Goal: Task Accomplishment & Management: Manage account settings

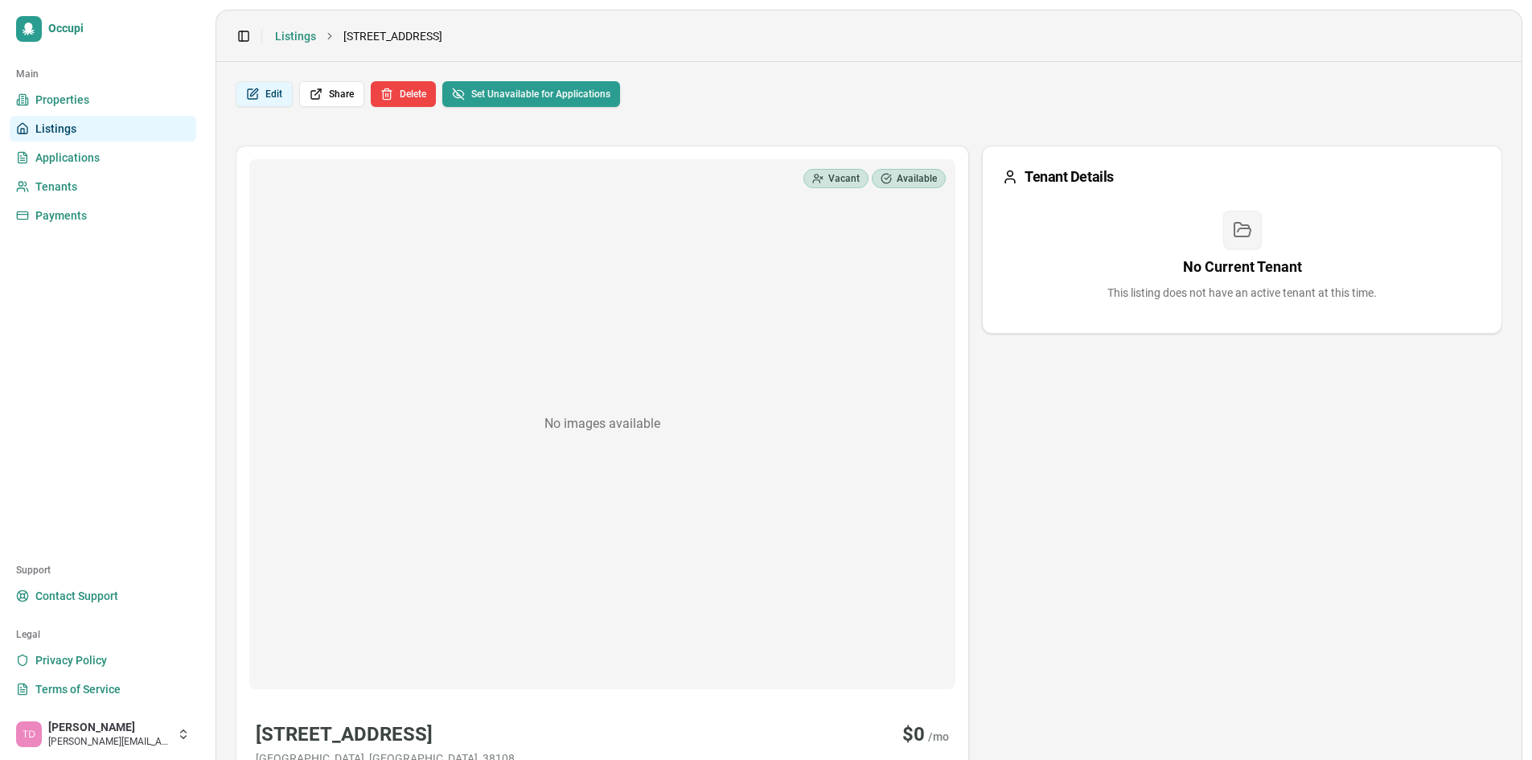
click at [280, 87] on button "Edit" at bounding box center [264, 94] width 57 height 26
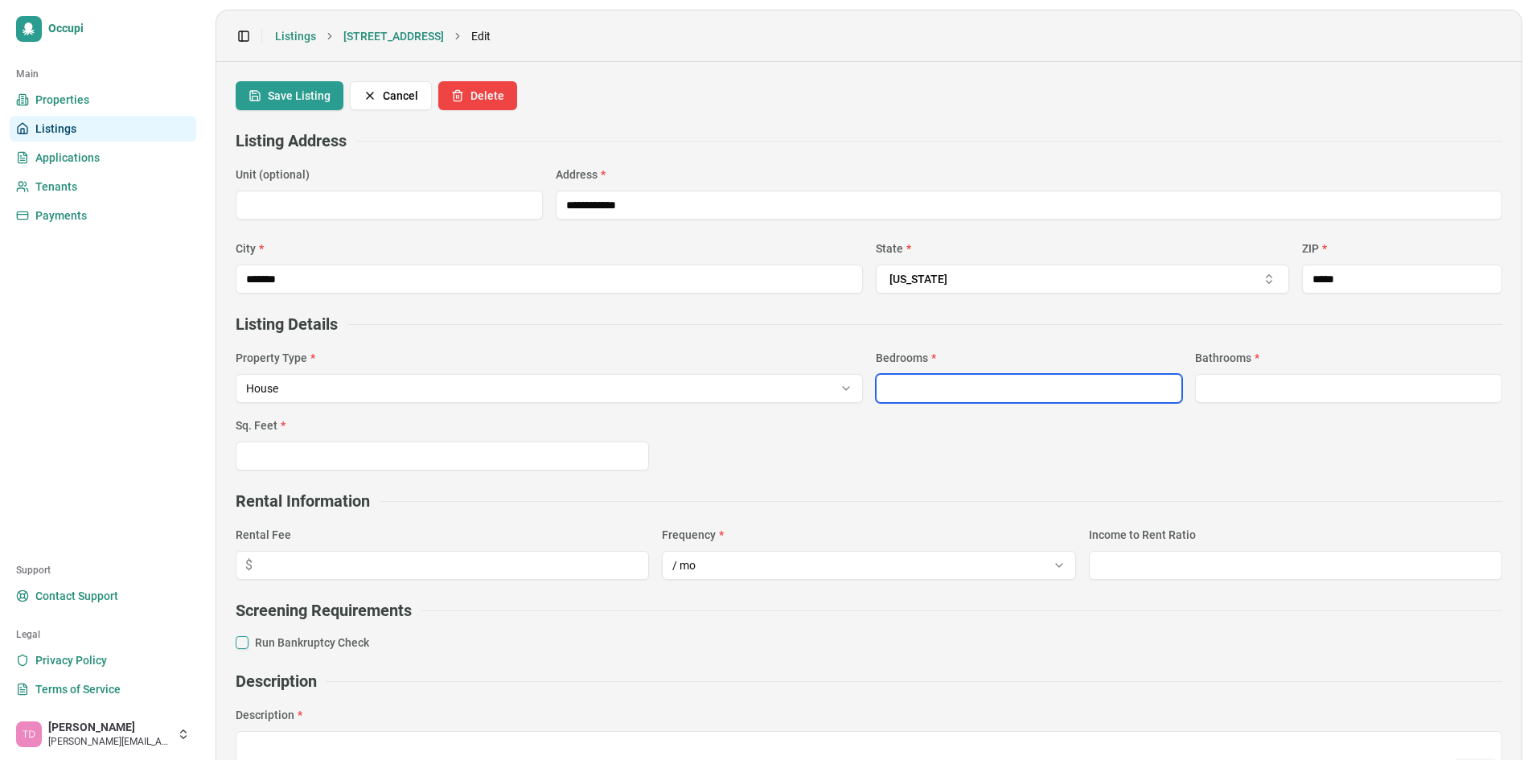
click at [911, 385] on input "*" at bounding box center [1029, 388] width 307 height 29
type input "*"
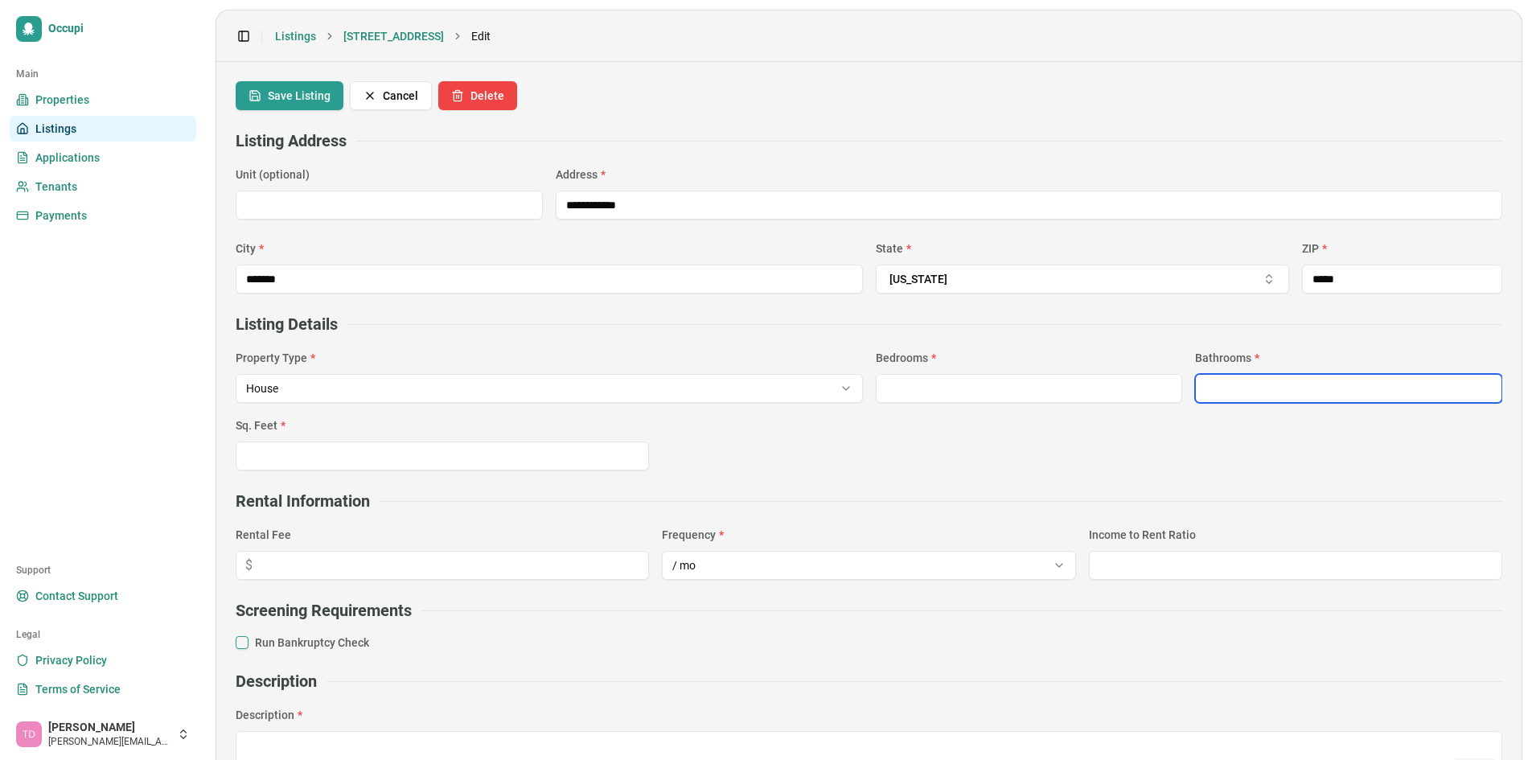
click at [1207, 384] on input "***" at bounding box center [1348, 388] width 307 height 29
type input "*"
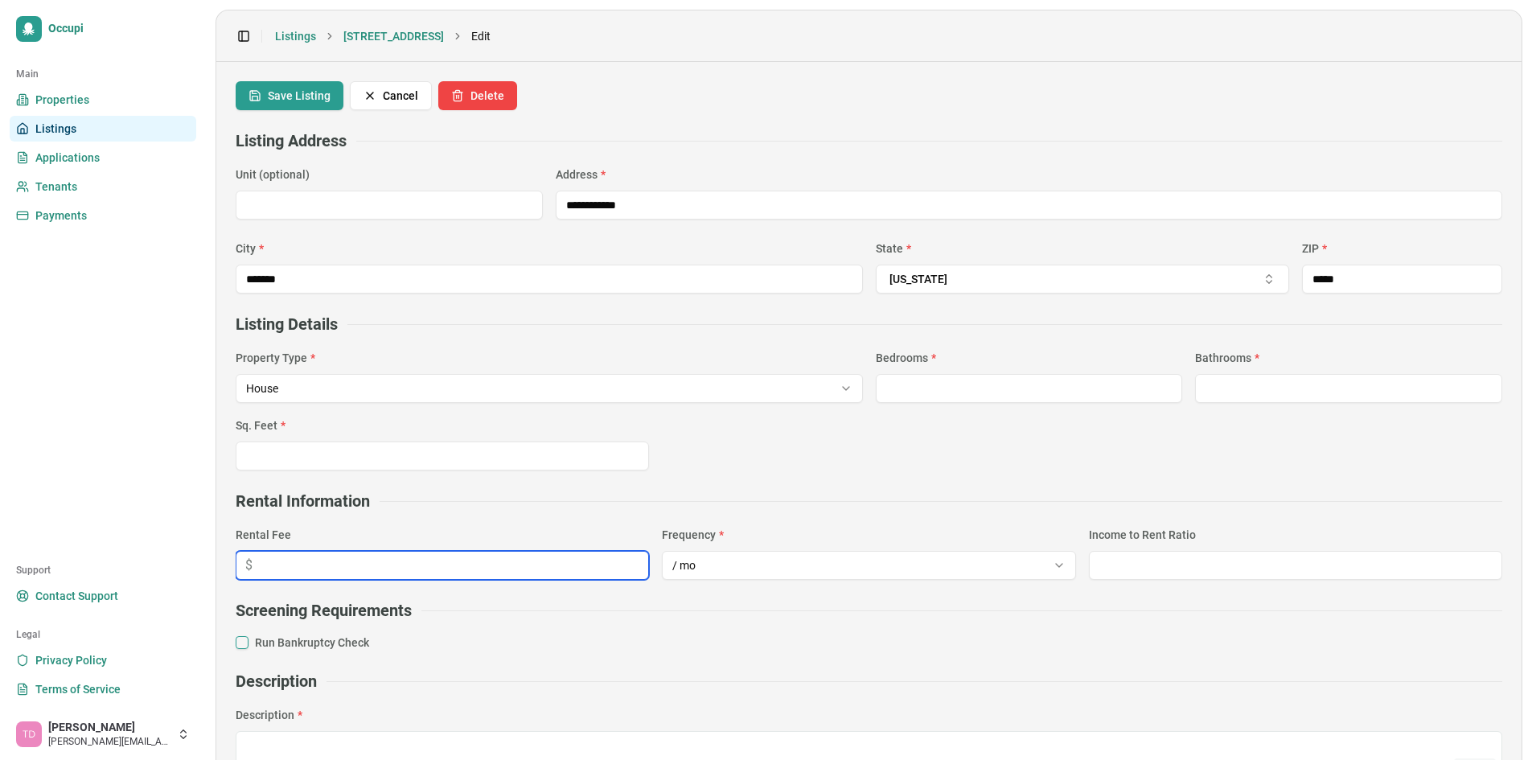
click at [491, 567] on input "number" at bounding box center [442, 565] width 413 height 29
type input "****"
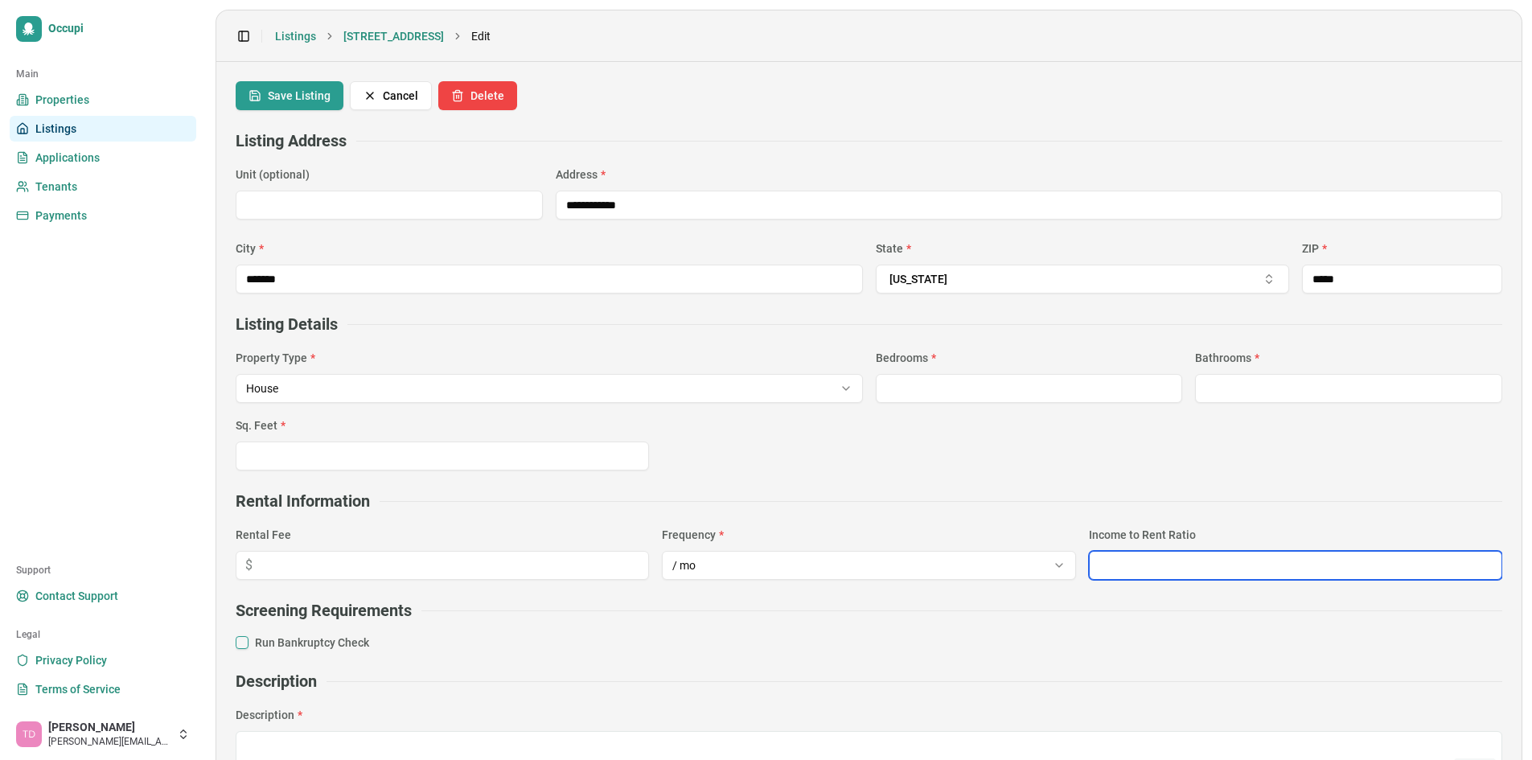
click at [1116, 561] on input "number" at bounding box center [1295, 565] width 413 height 29
type input "***"
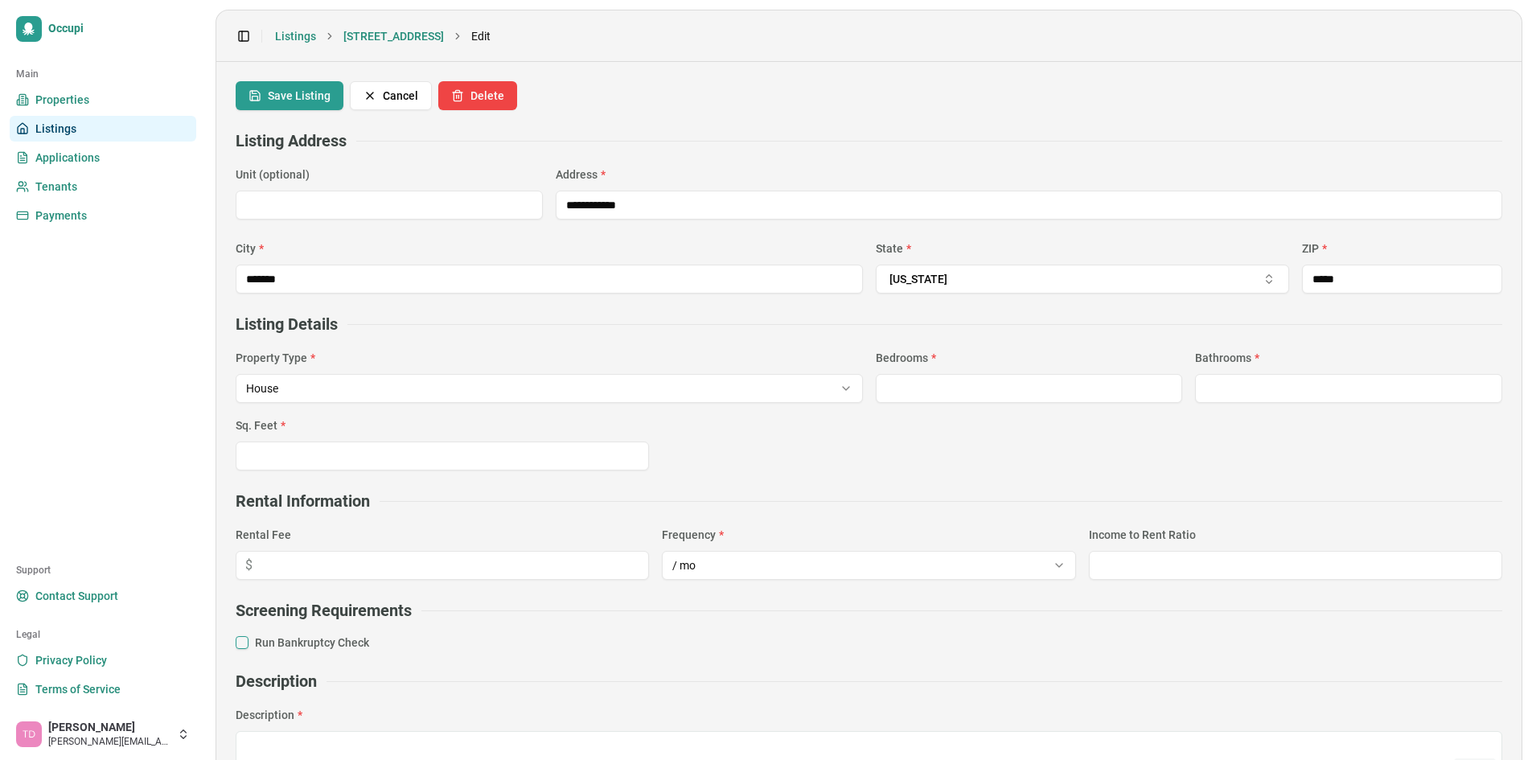
click at [243, 643] on button "Run Bankruptcy Check" at bounding box center [242, 642] width 13 height 13
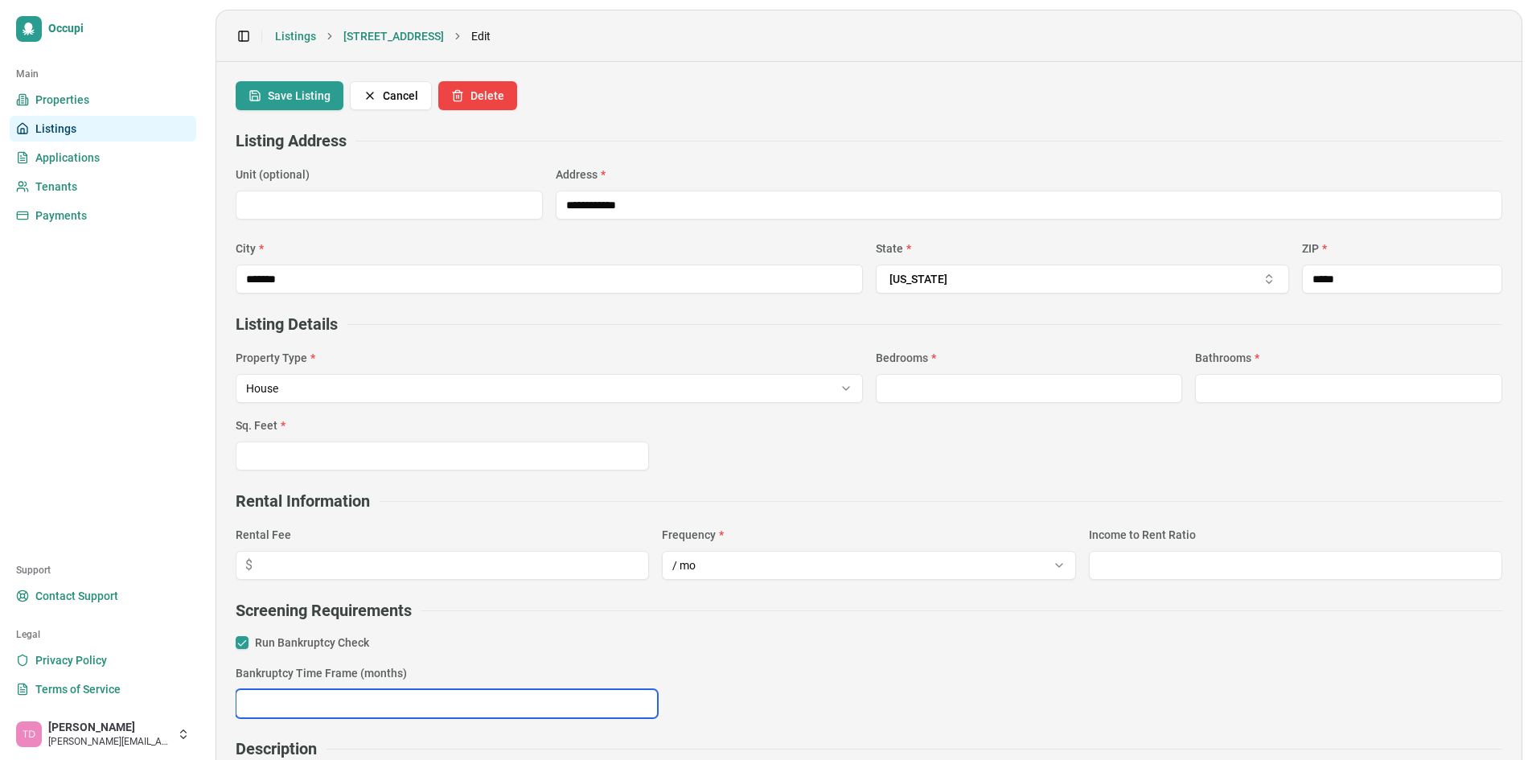
click at [517, 708] on input "number" at bounding box center [447, 703] width 422 height 29
type input "**"
click at [767, 627] on div "Screening Requirements Run Bankruptcy Check Bankruptcy Time Frame (months) **" at bounding box center [869, 658] width 1267 height 119
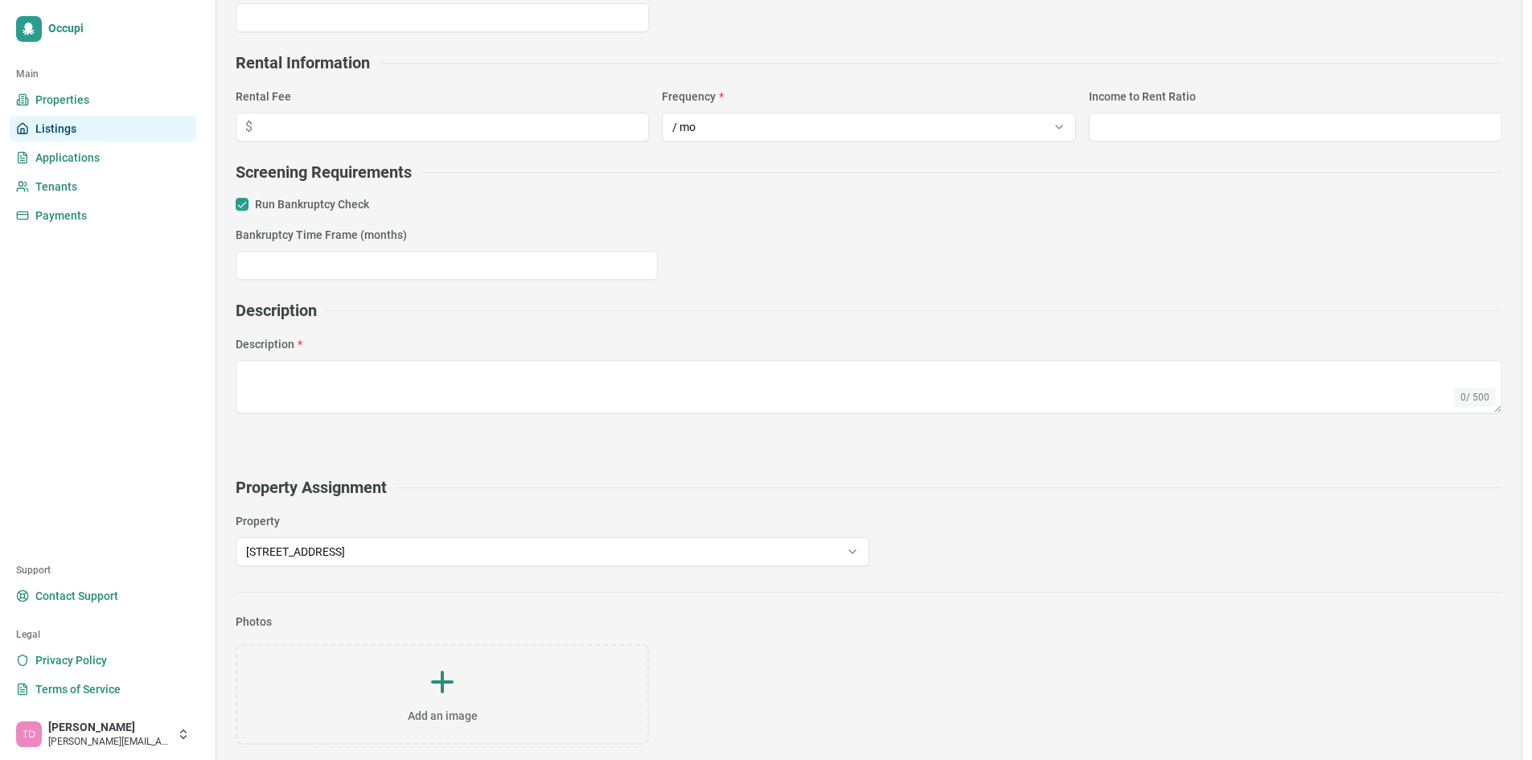
scroll to position [442, 0]
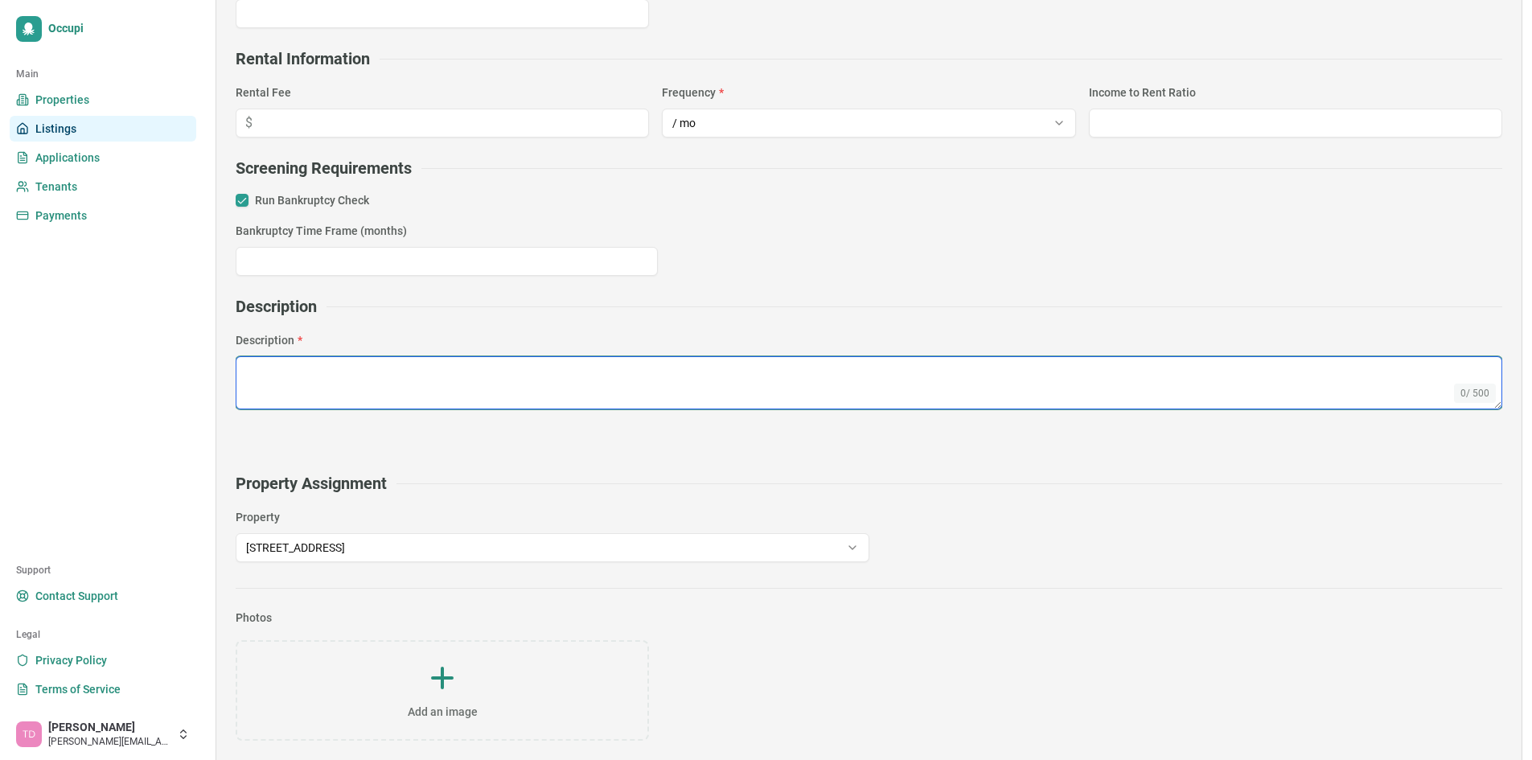
click at [275, 384] on textarea at bounding box center [869, 382] width 1267 height 53
paste textarea "**********"
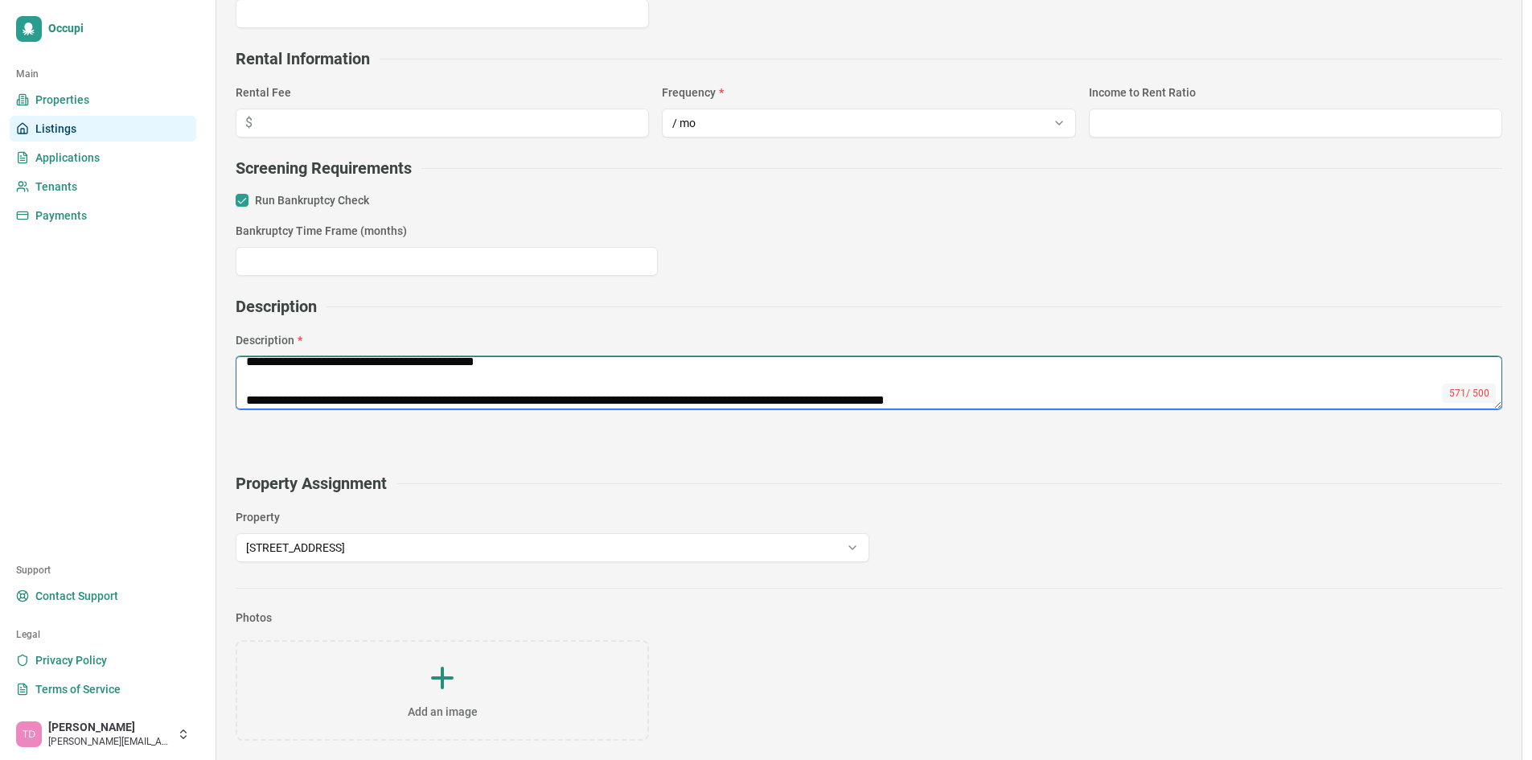
click at [245, 403] on textarea "**********" at bounding box center [869, 382] width 1267 height 53
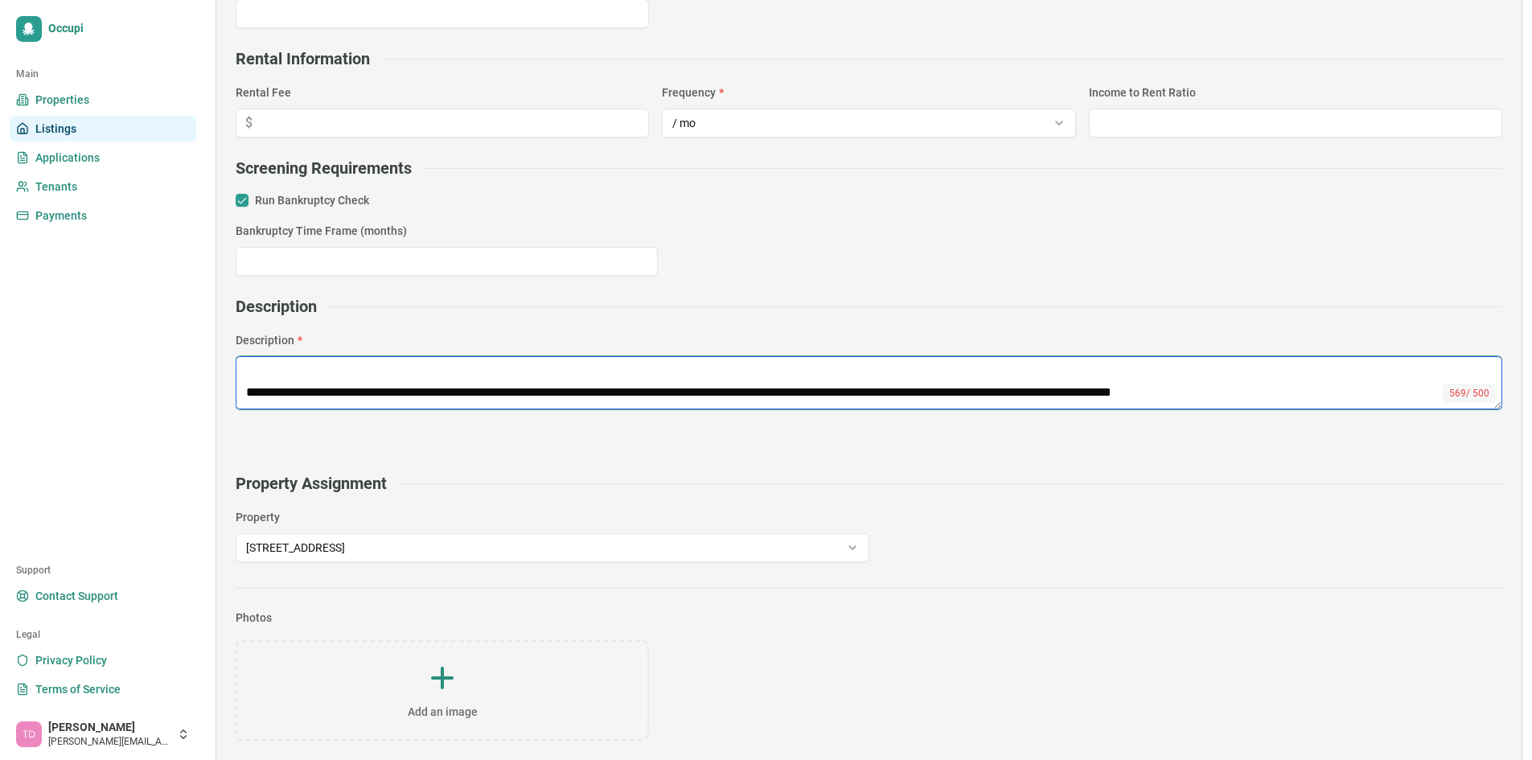
scroll to position [174, 0]
click at [247, 391] on textarea "**********" at bounding box center [869, 382] width 1267 height 53
click at [244, 390] on textarea "**********" at bounding box center [869, 382] width 1267 height 53
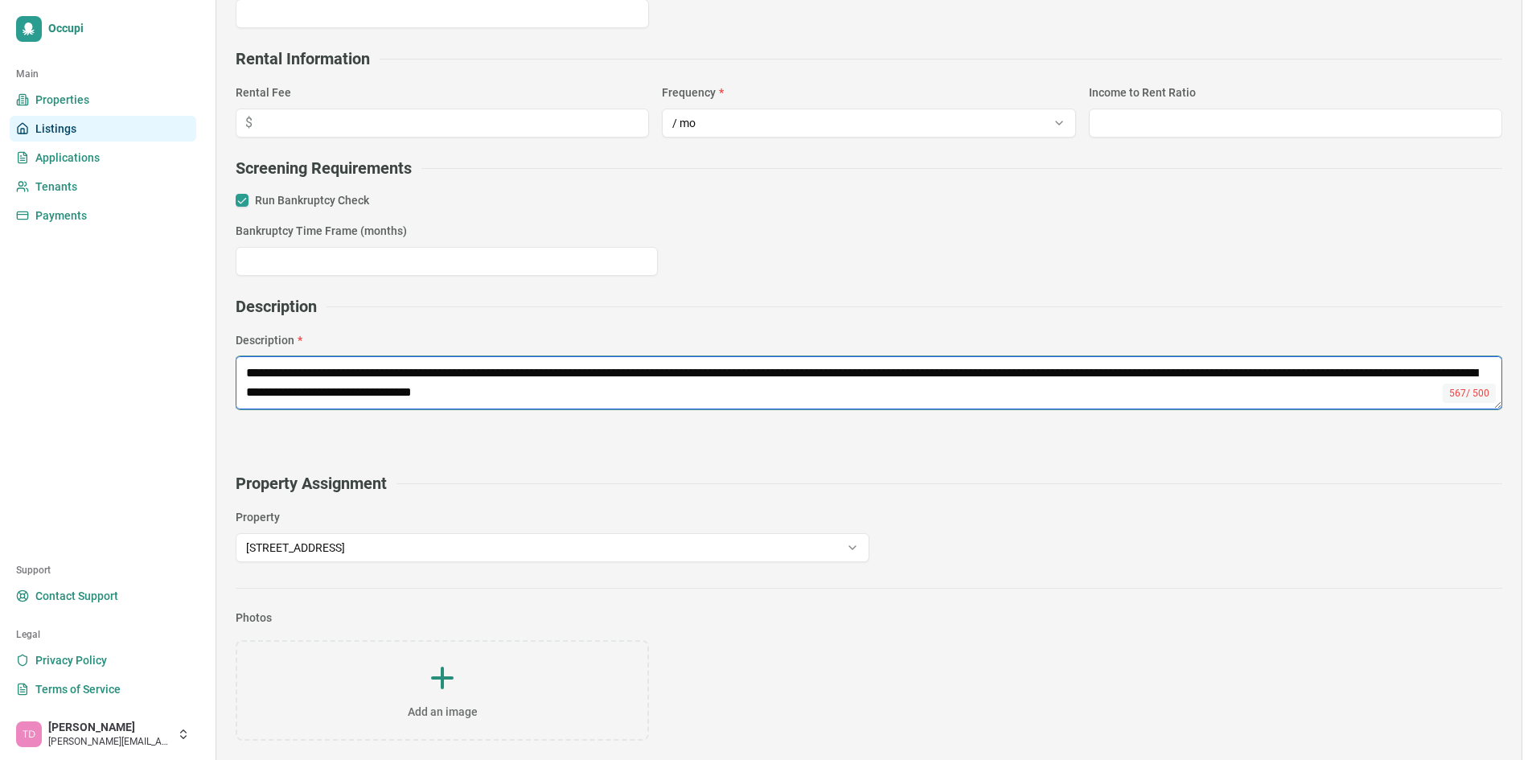
scroll to position [97, 0]
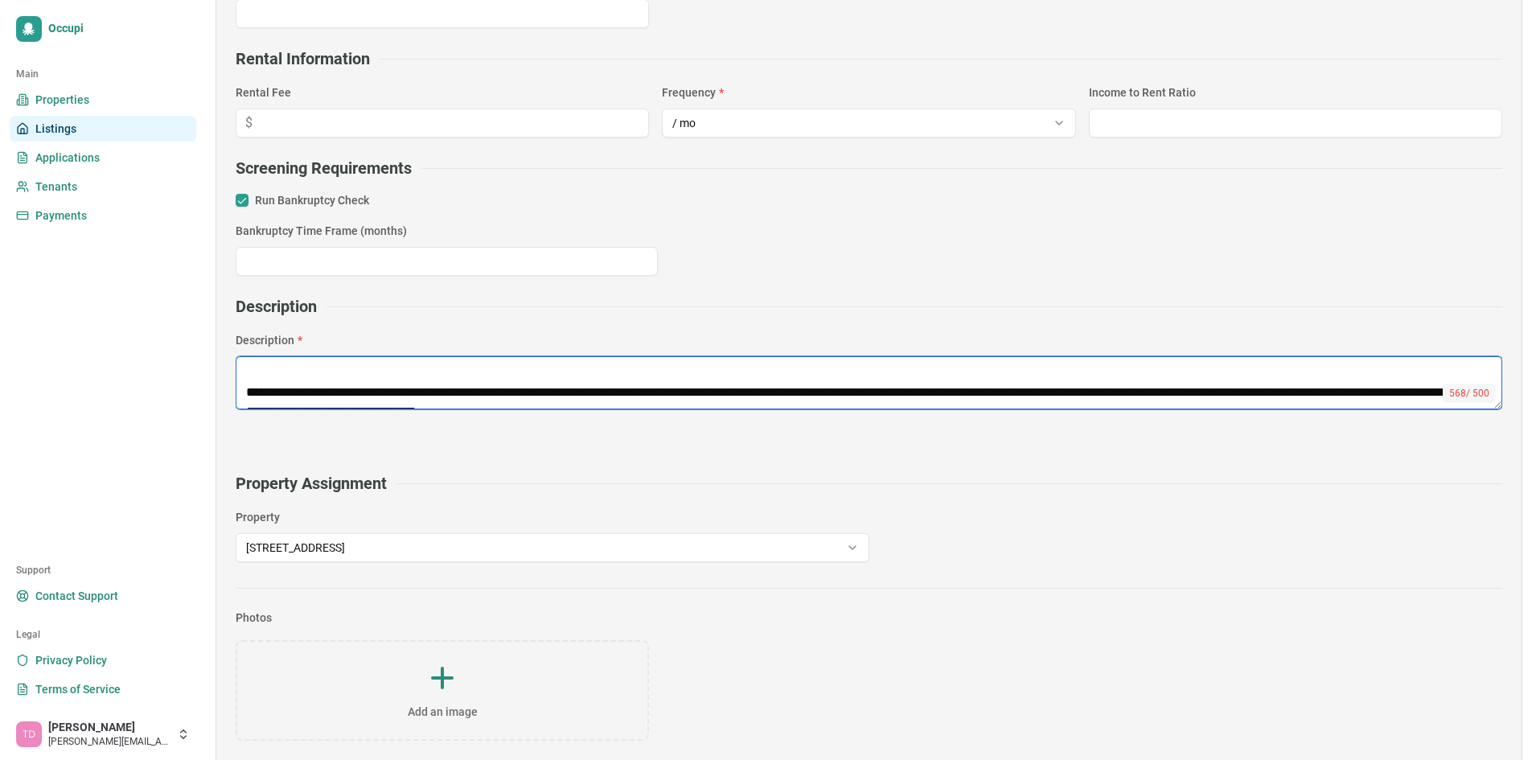
click at [247, 392] on textarea "**********" at bounding box center [869, 382] width 1267 height 53
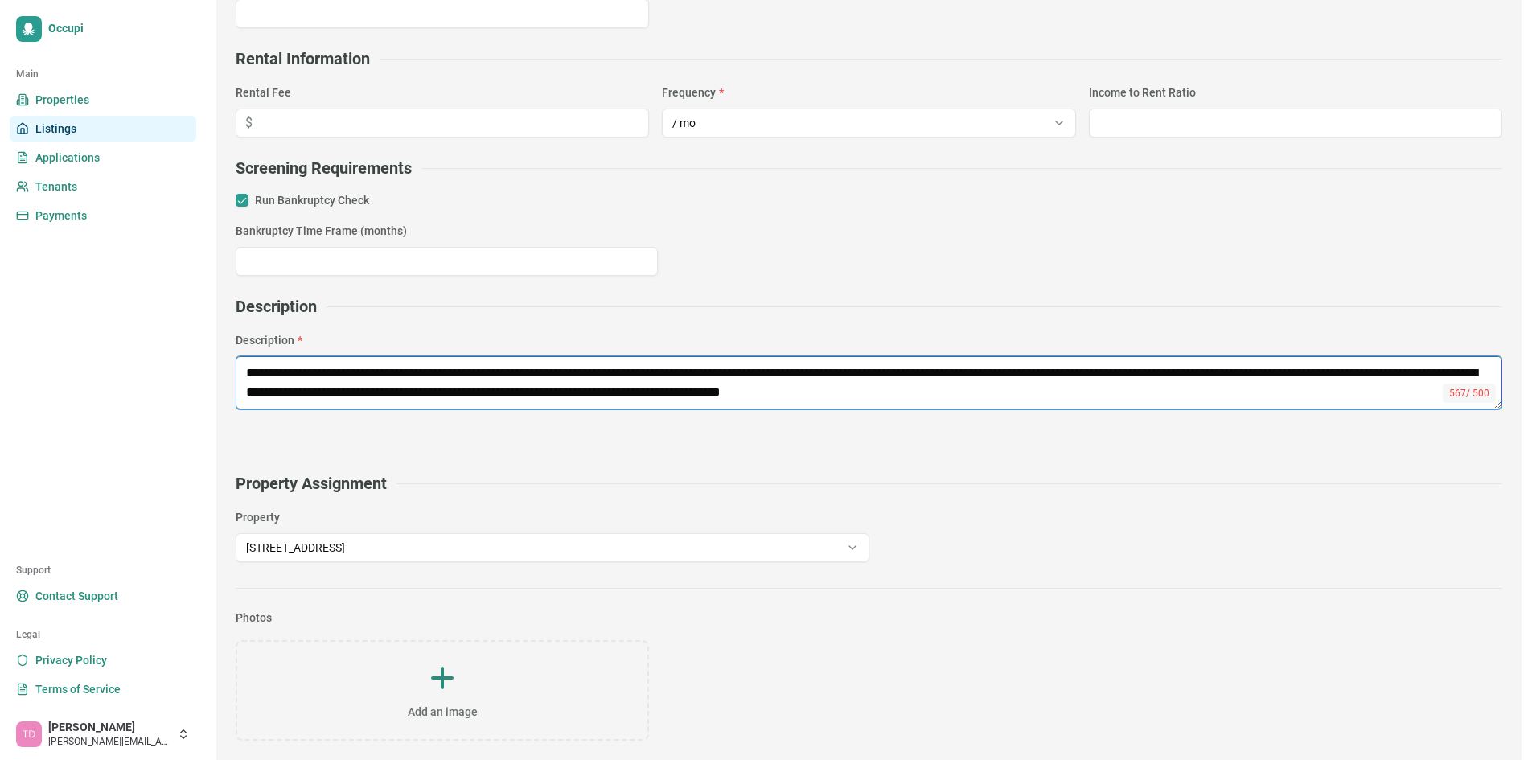
scroll to position [45, 0]
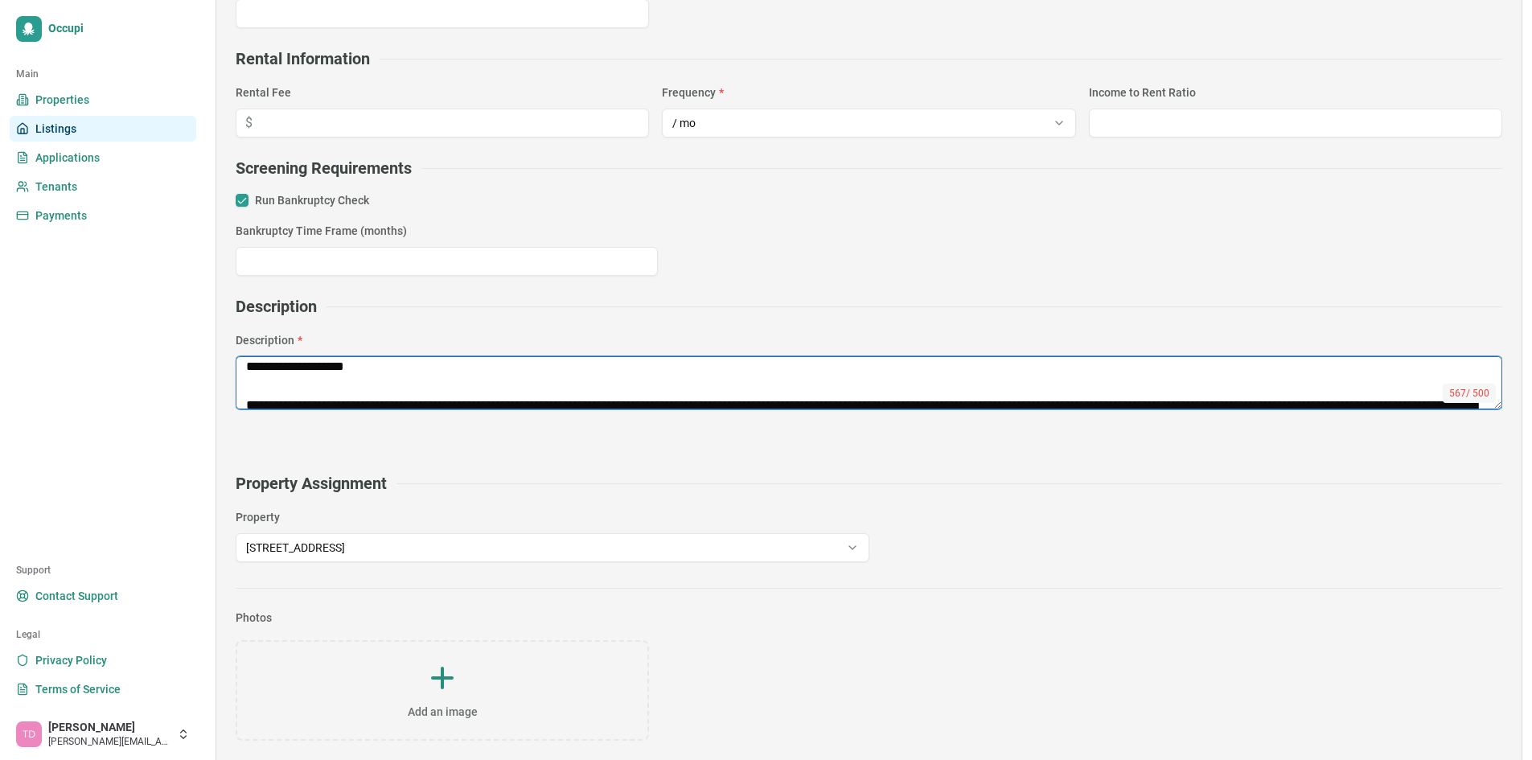
click at [250, 406] on textarea "**********" at bounding box center [869, 382] width 1267 height 53
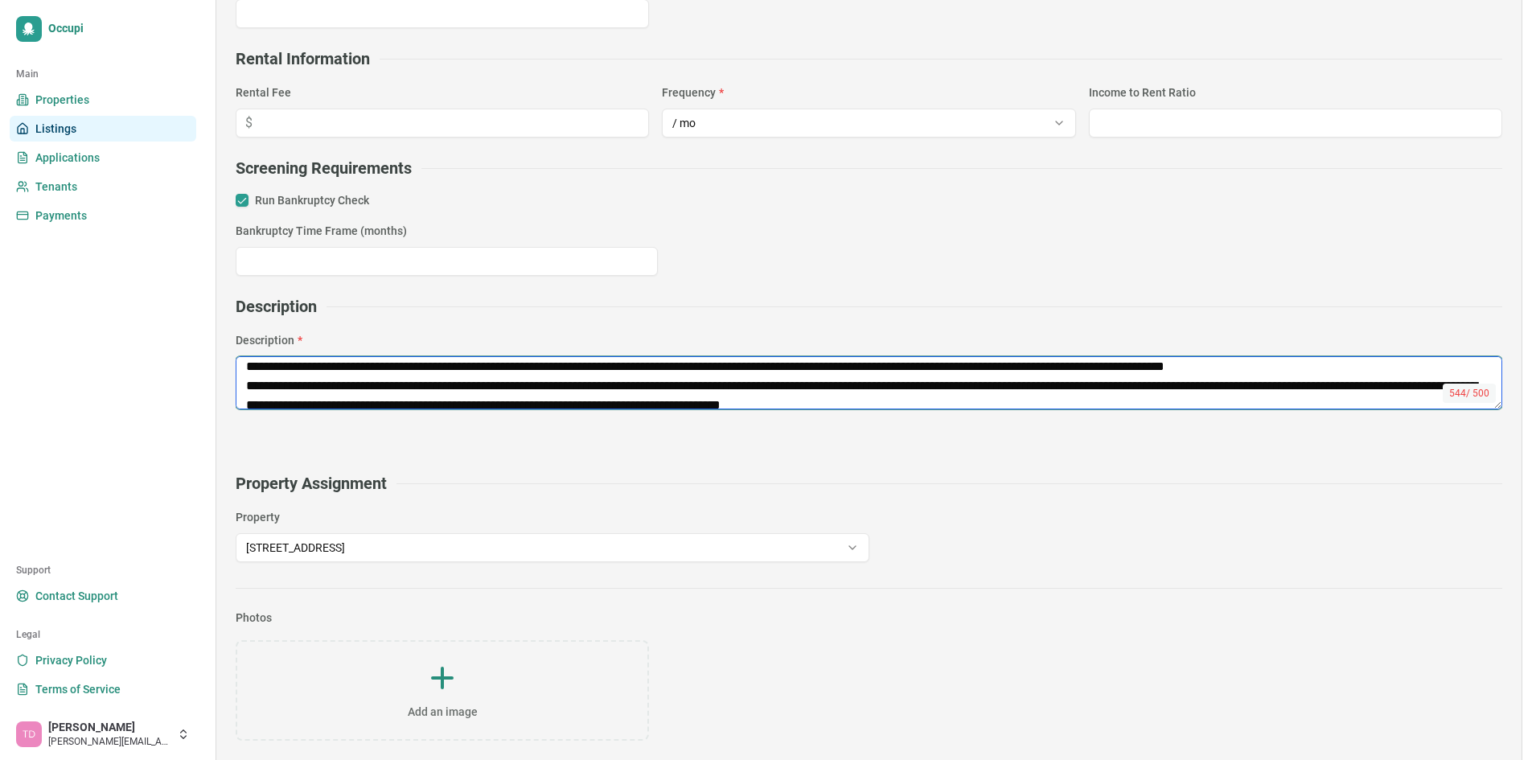
scroll to position [19, 0]
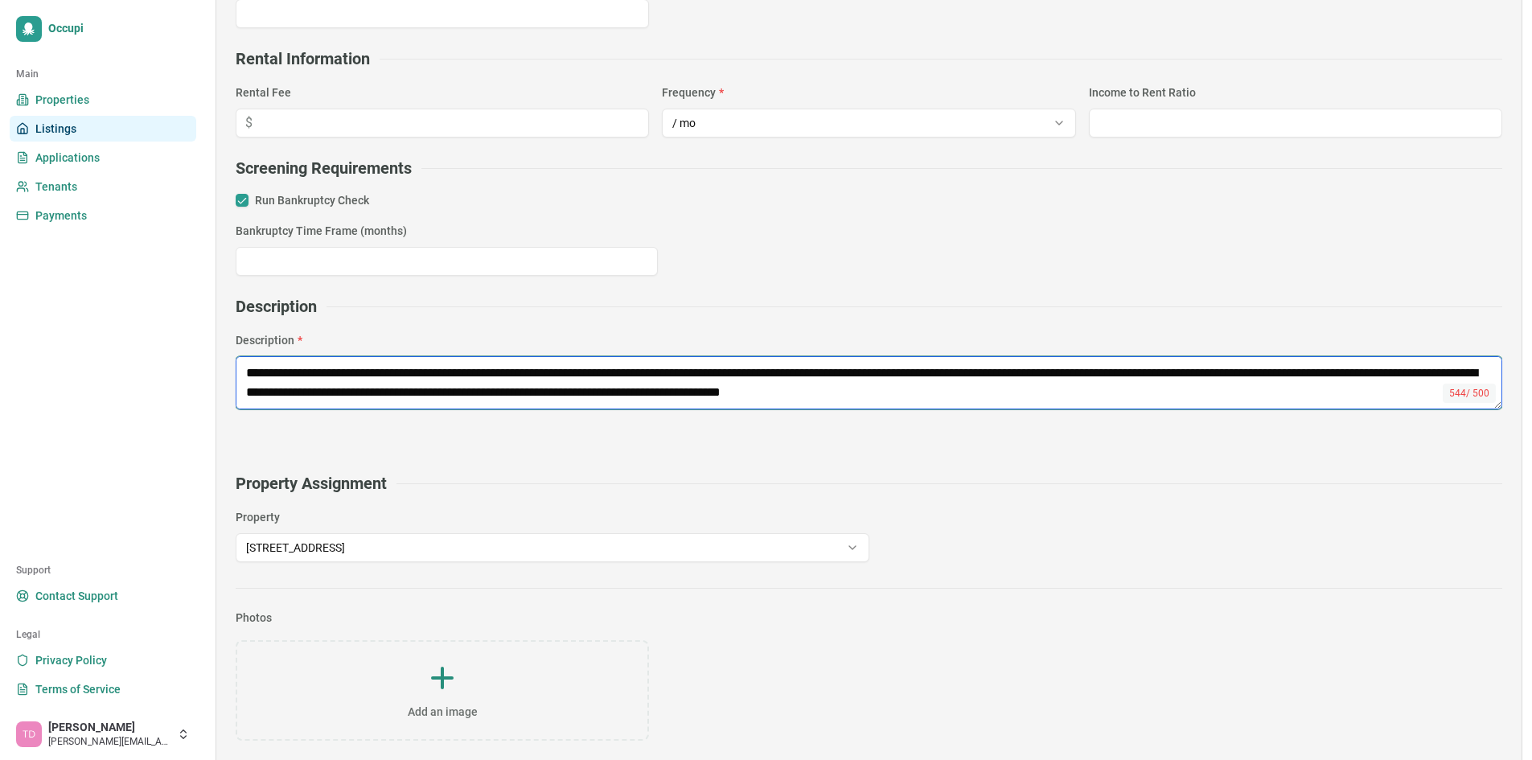
drag, startPoint x: 1203, startPoint y: 397, endPoint x: 401, endPoint y: 429, distance: 803.4
click at [401, 429] on div "**********" at bounding box center [869, 404] width 1267 height 97
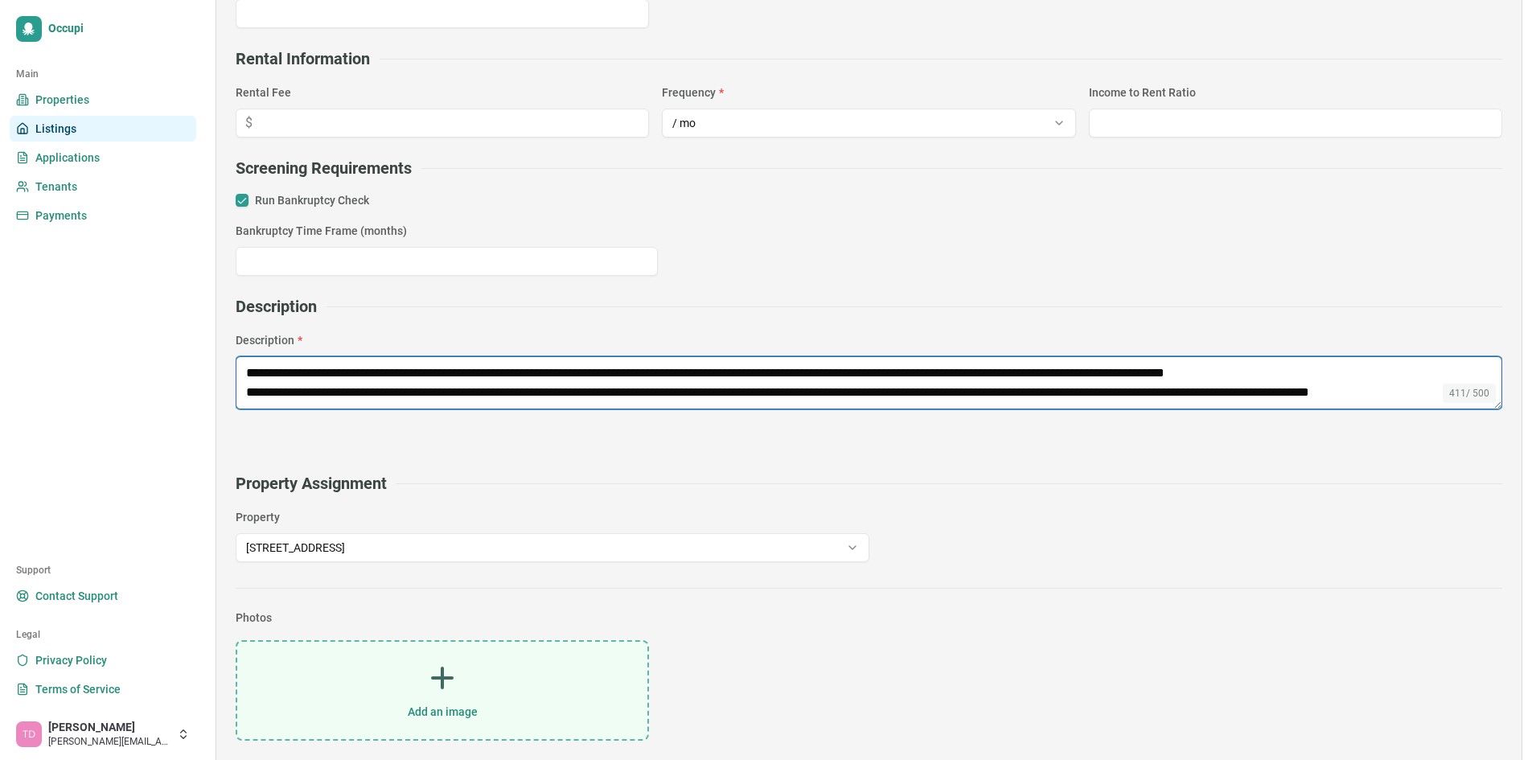
type textarea "**********"
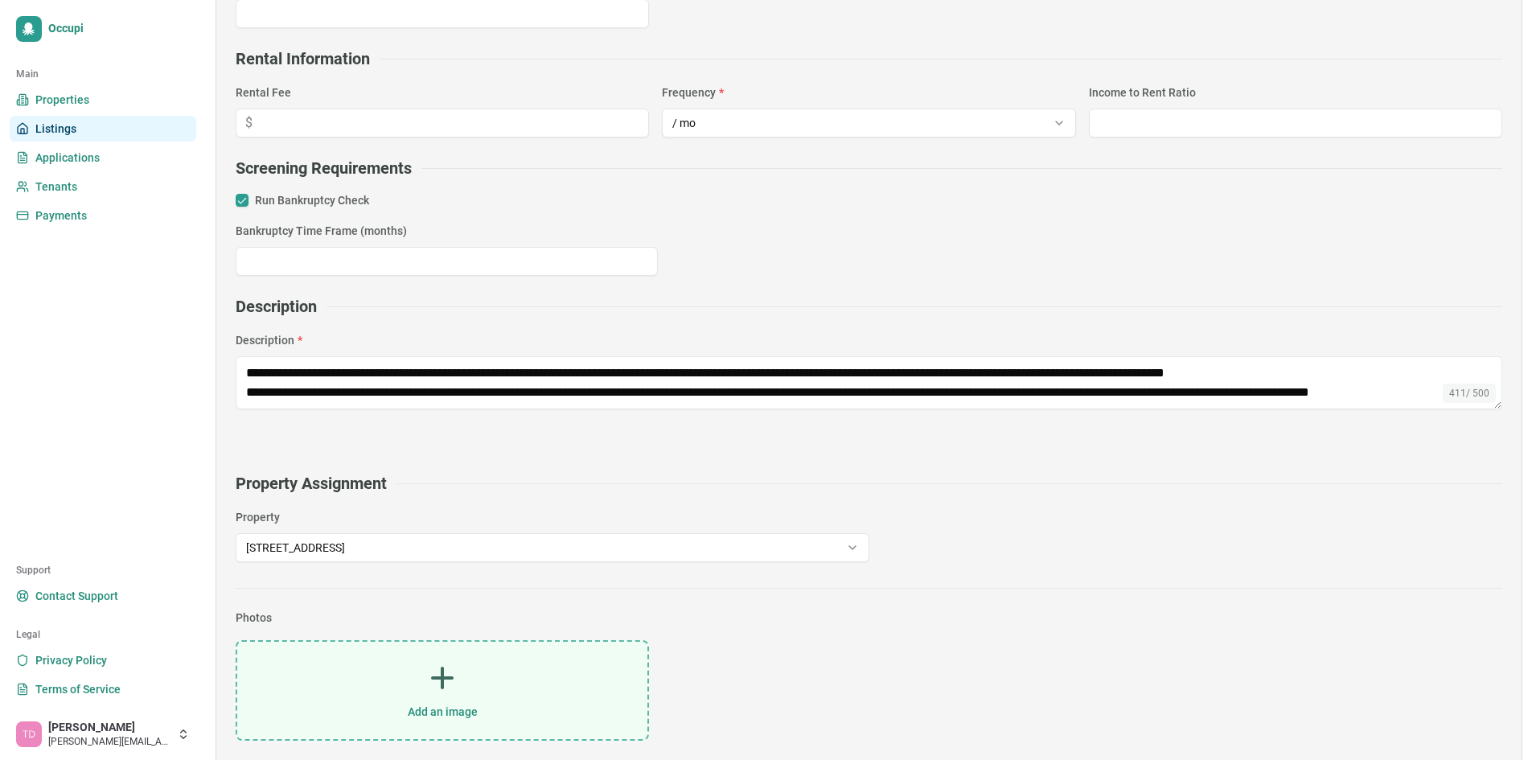
click at [452, 687] on icon at bounding box center [442, 678] width 32 height 32
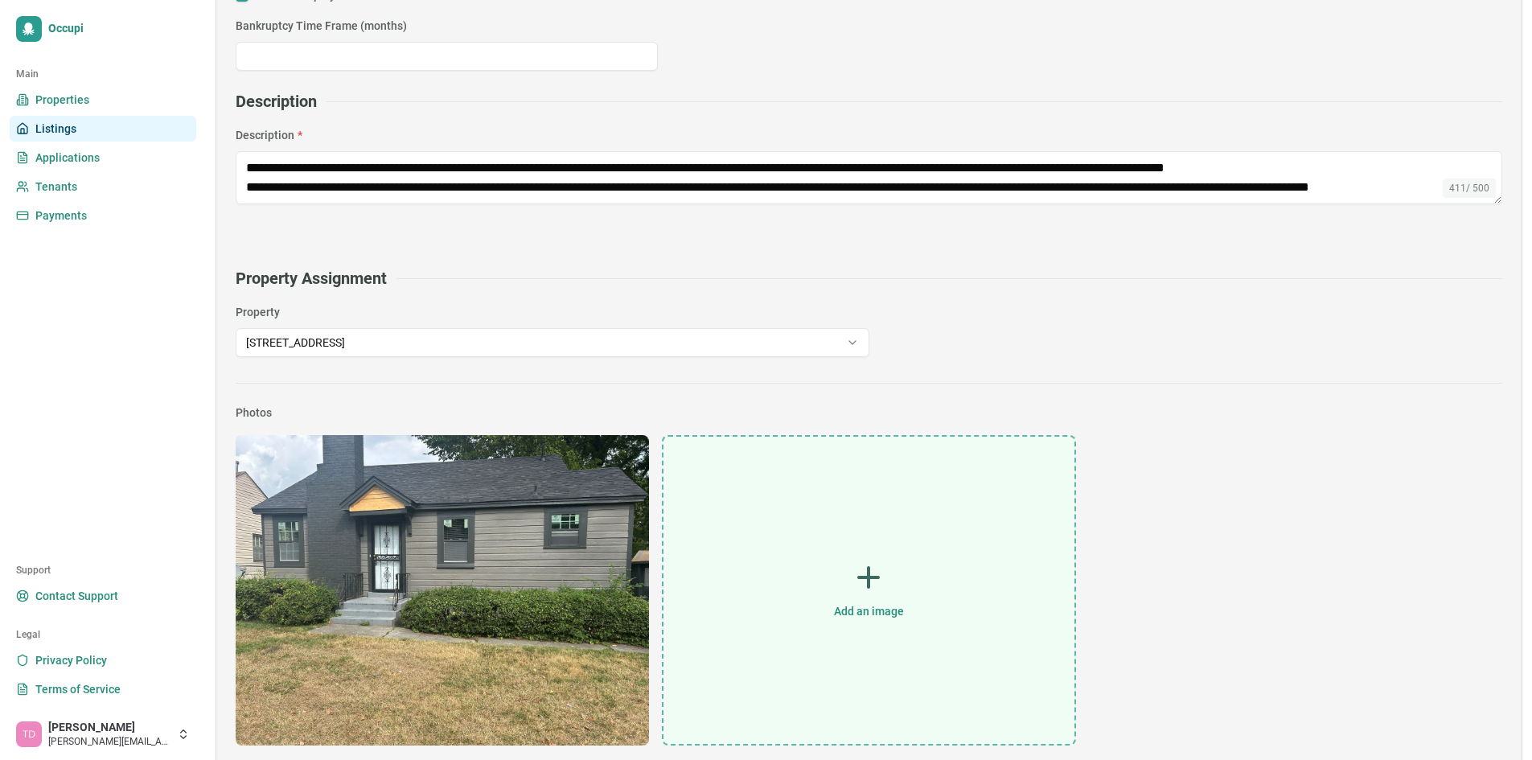
scroll to position [653, 0]
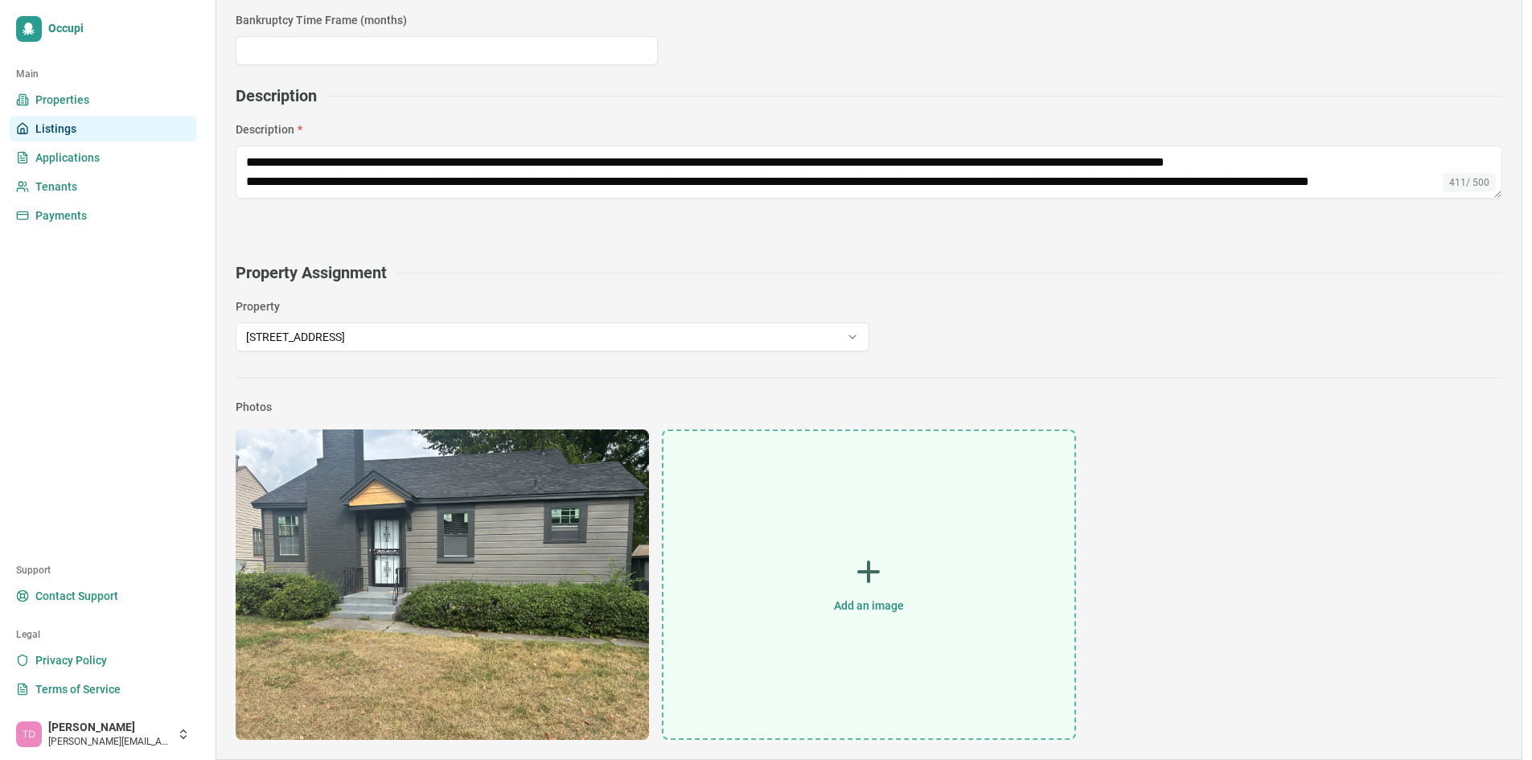
click at [870, 591] on div "Add an image" at bounding box center [869, 584] width 410 height 307
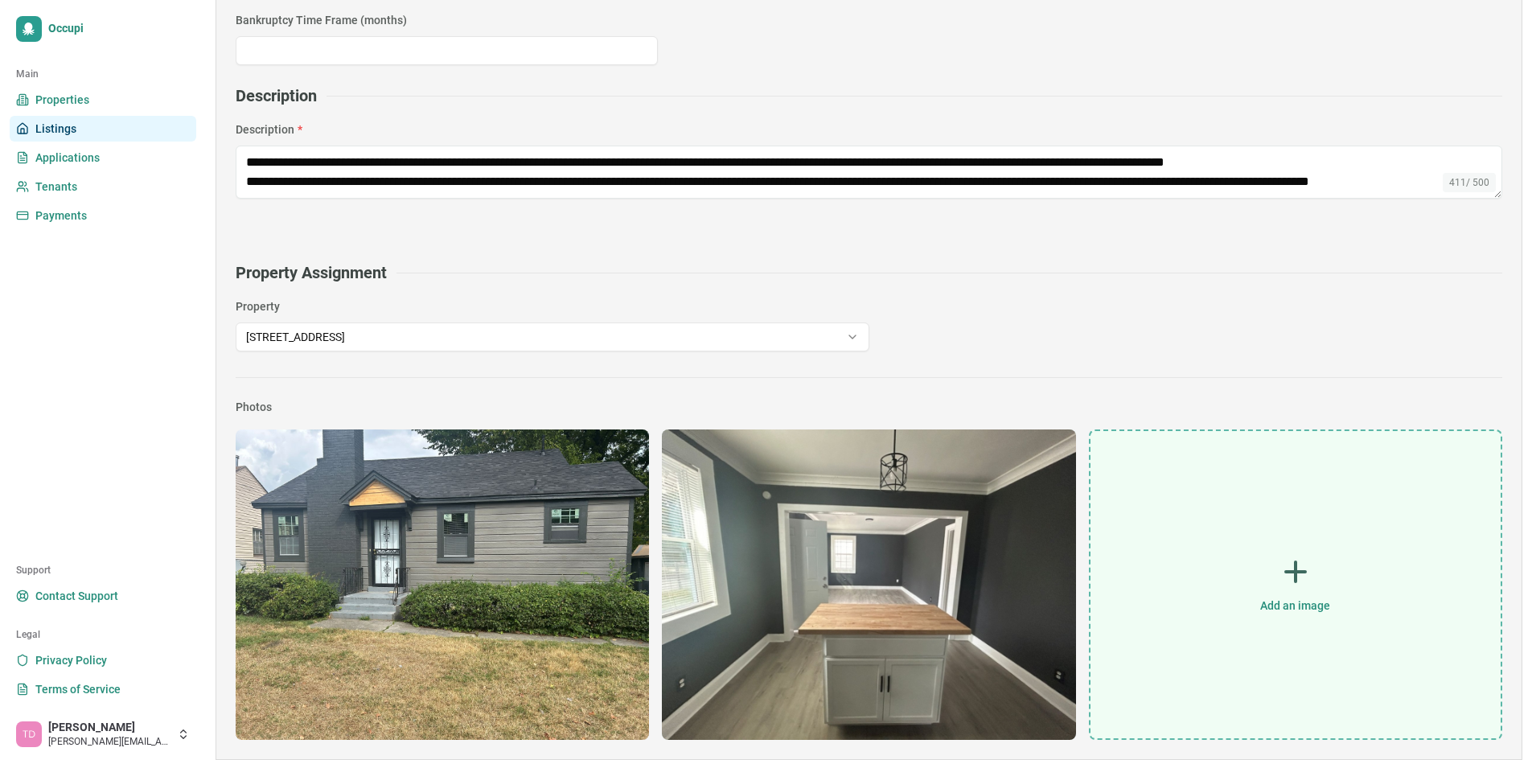
click at [1293, 583] on icon at bounding box center [1296, 572] width 32 height 32
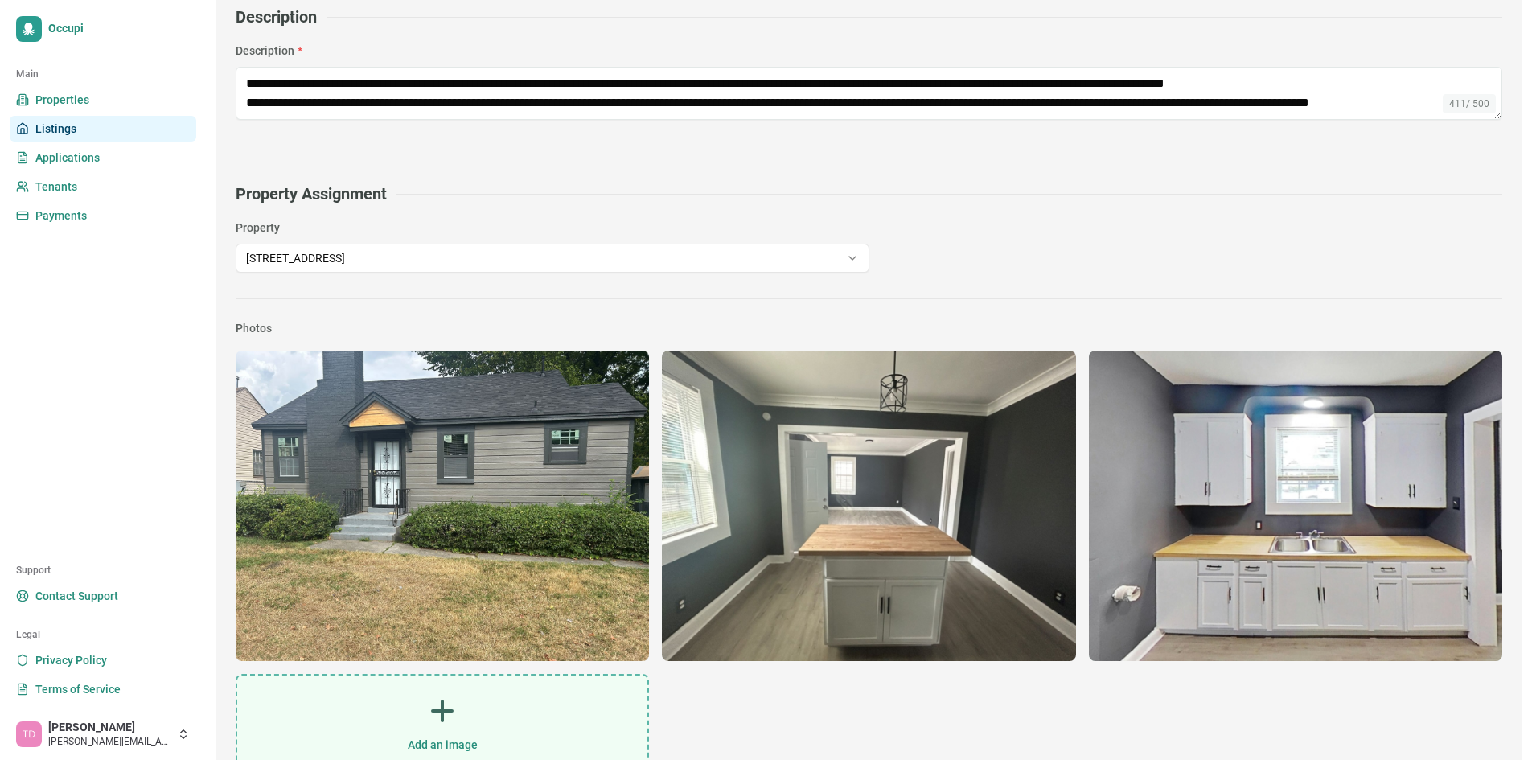
scroll to position [766, 0]
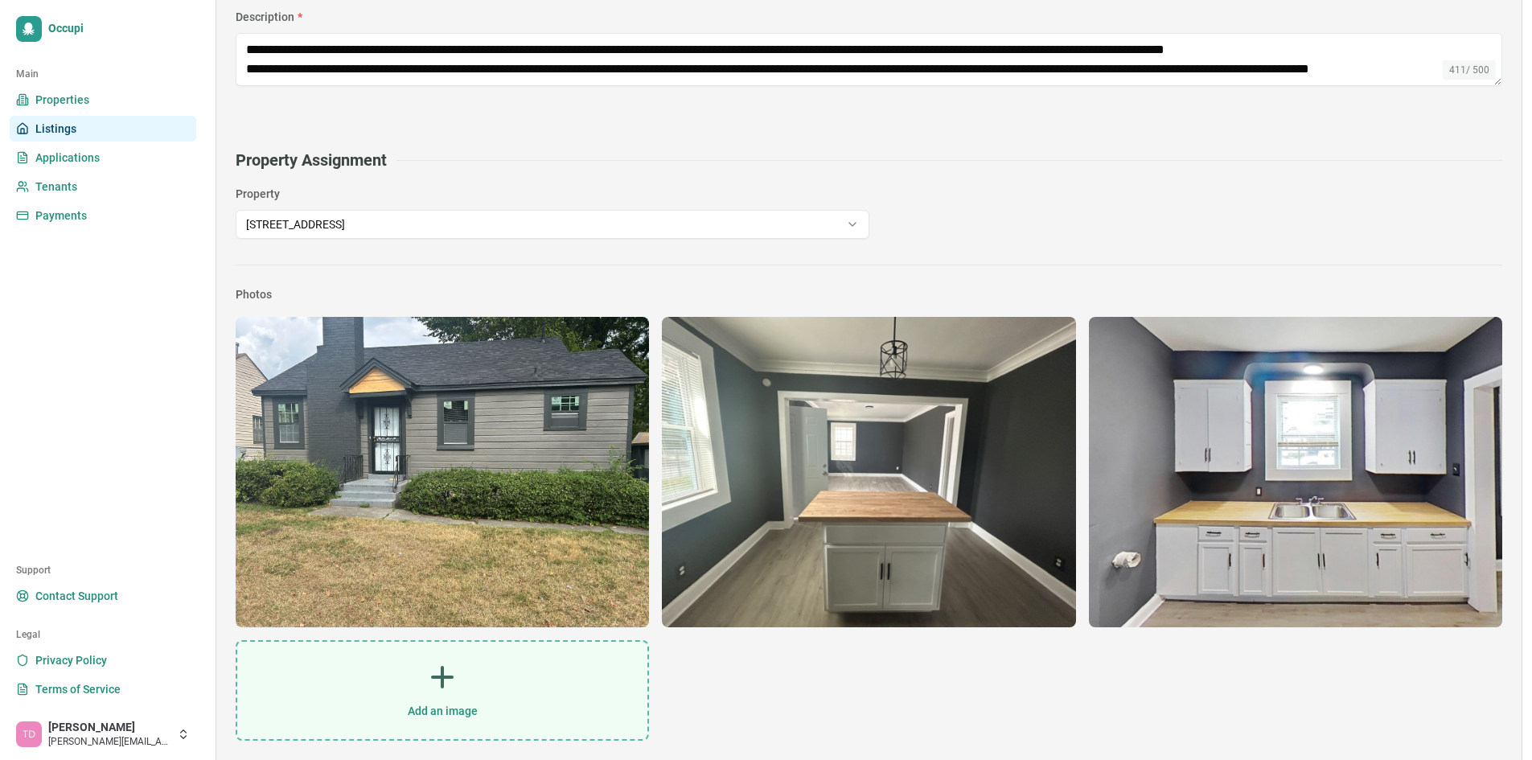
click at [429, 701] on div "Add an image" at bounding box center [442, 690] width 410 height 97
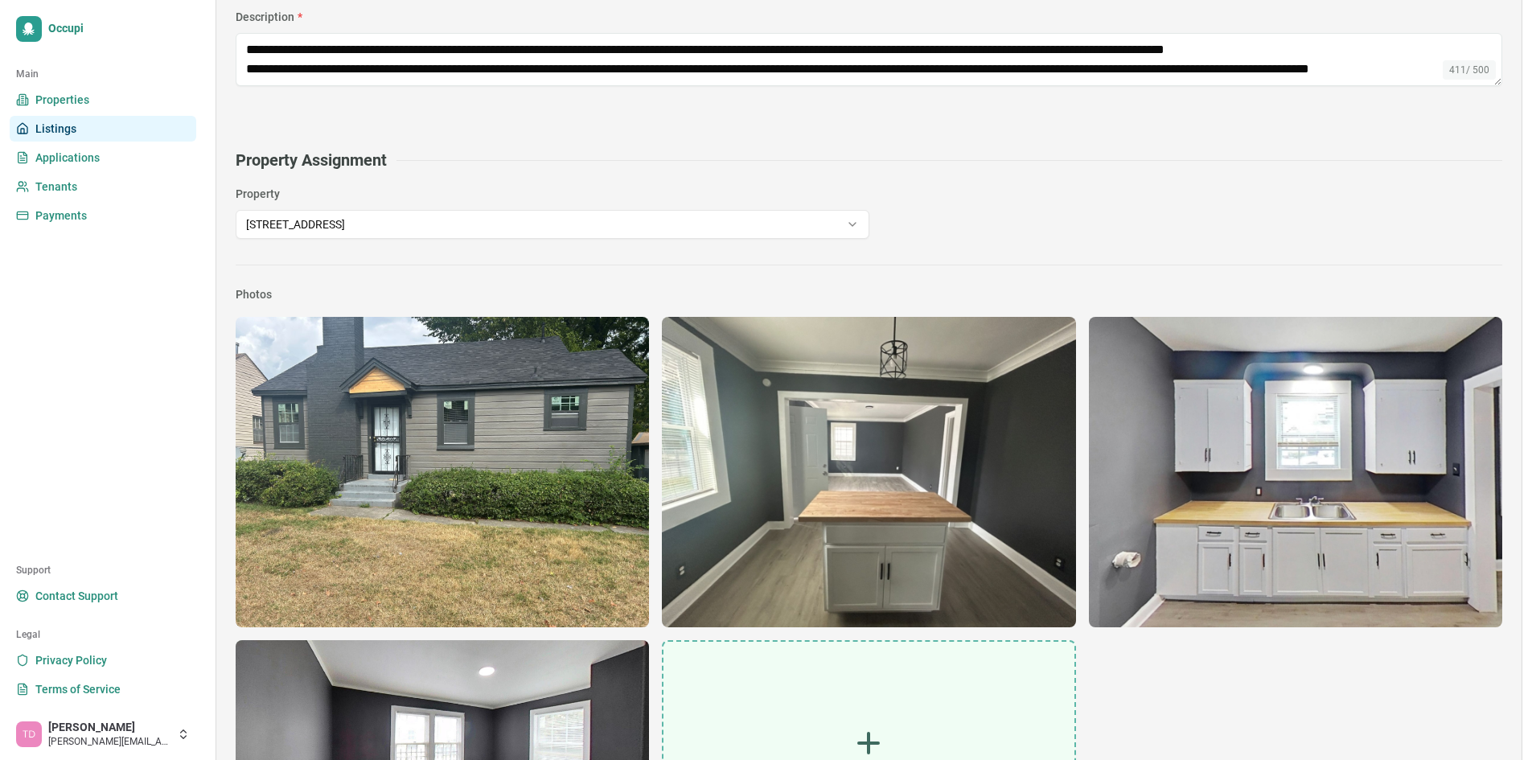
click at [862, 732] on icon at bounding box center [869, 743] width 32 height 32
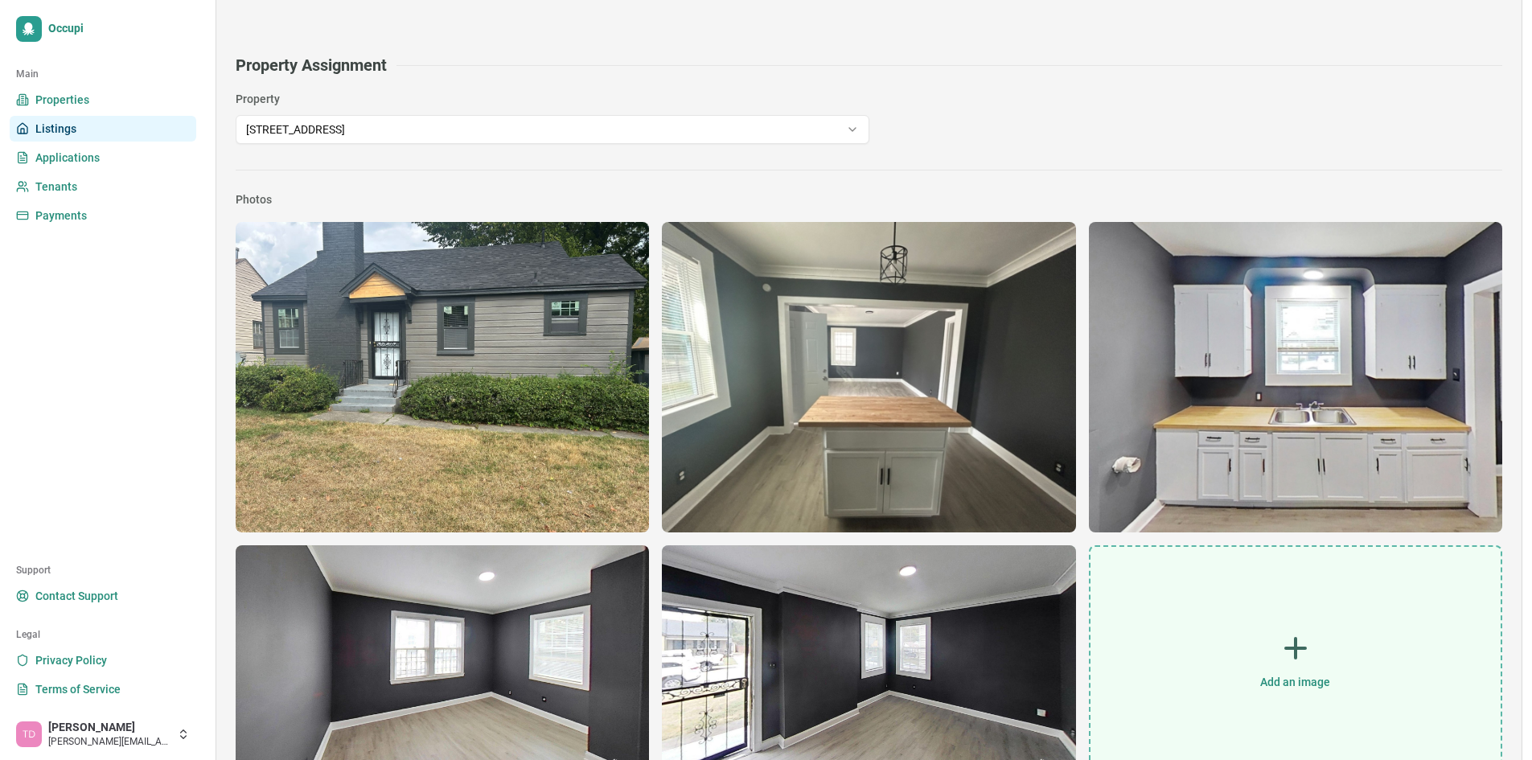
scroll to position [898, 0]
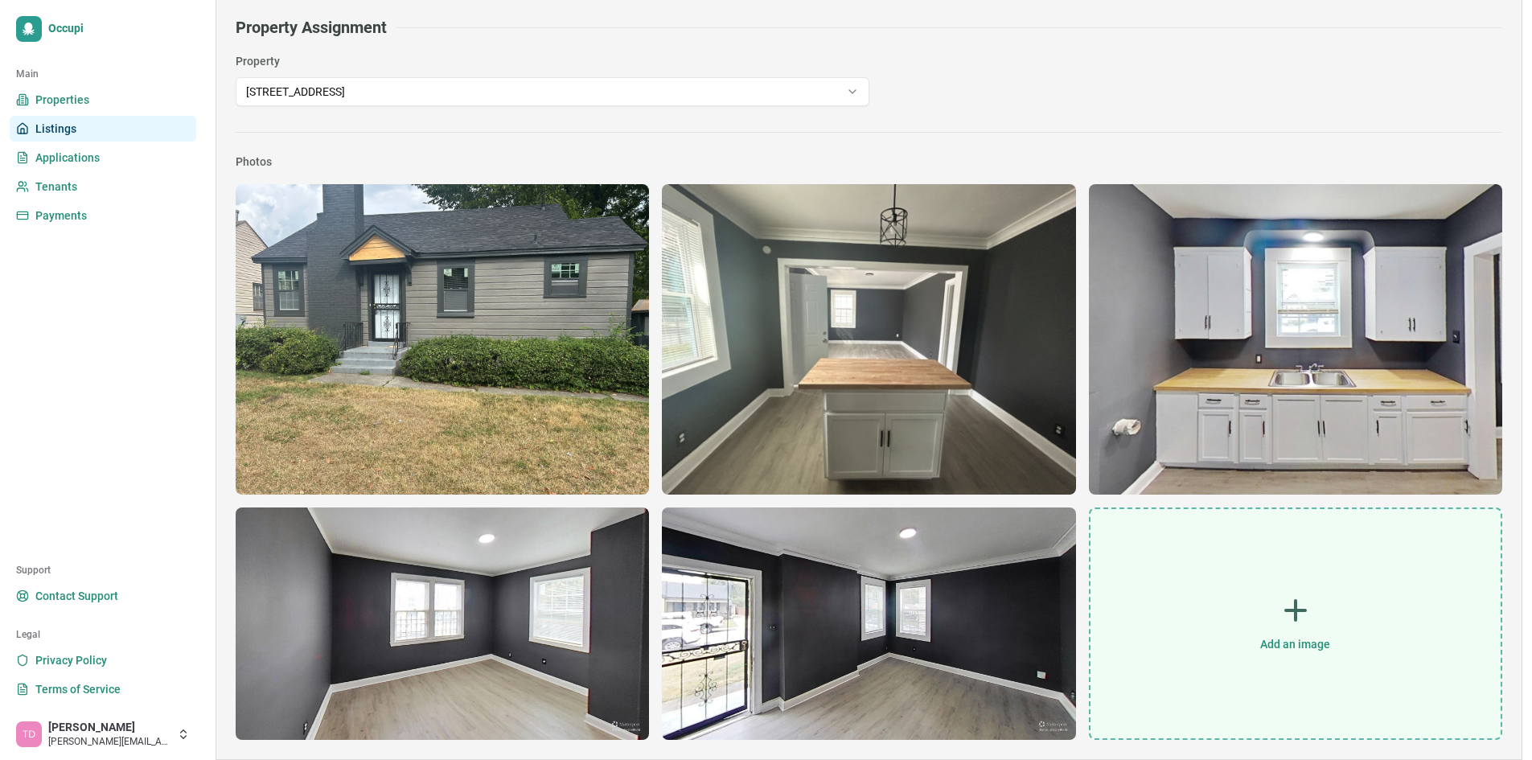
click at [1322, 641] on span "Add an image" at bounding box center [1295, 644] width 70 height 16
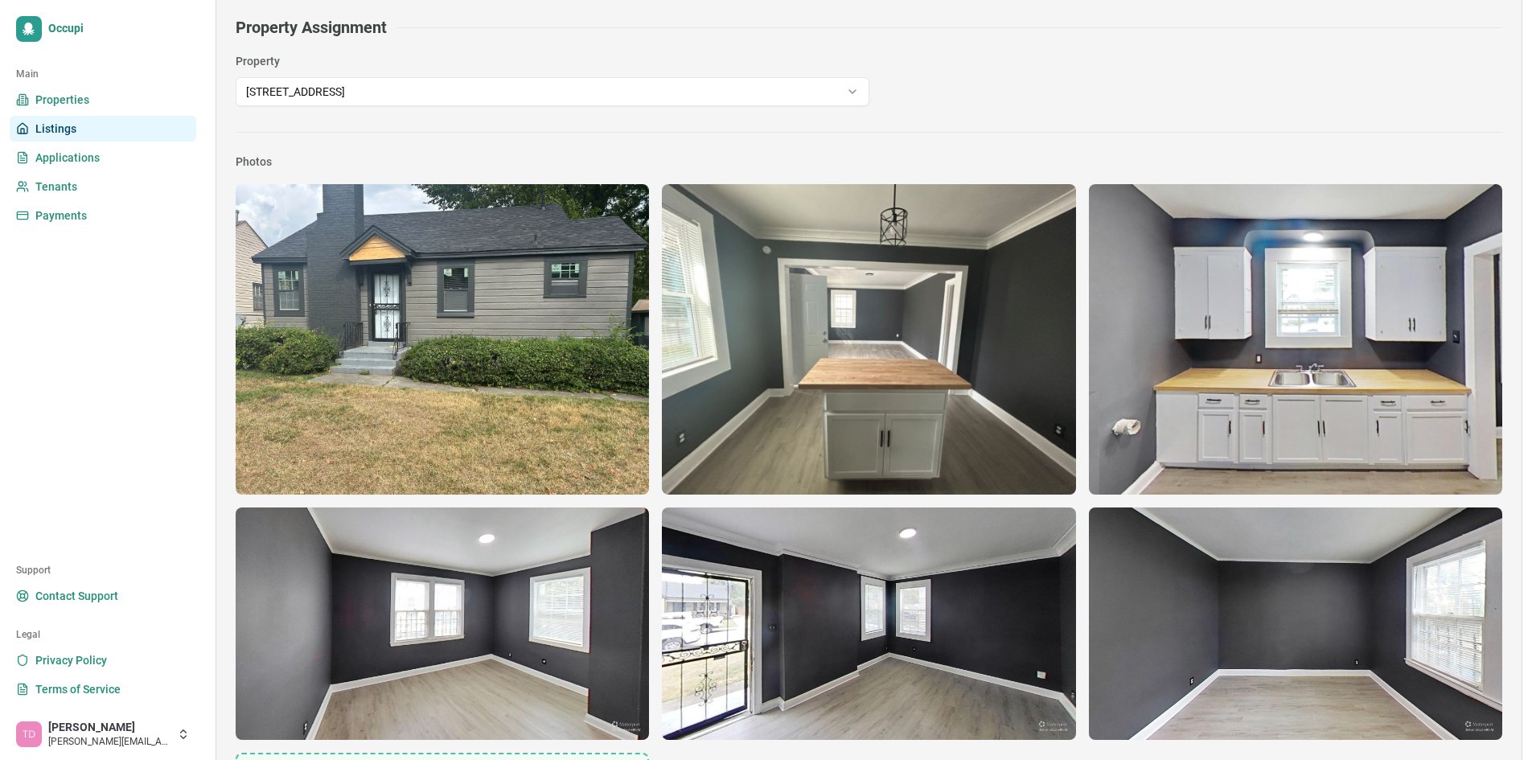
scroll to position [1011, 0]
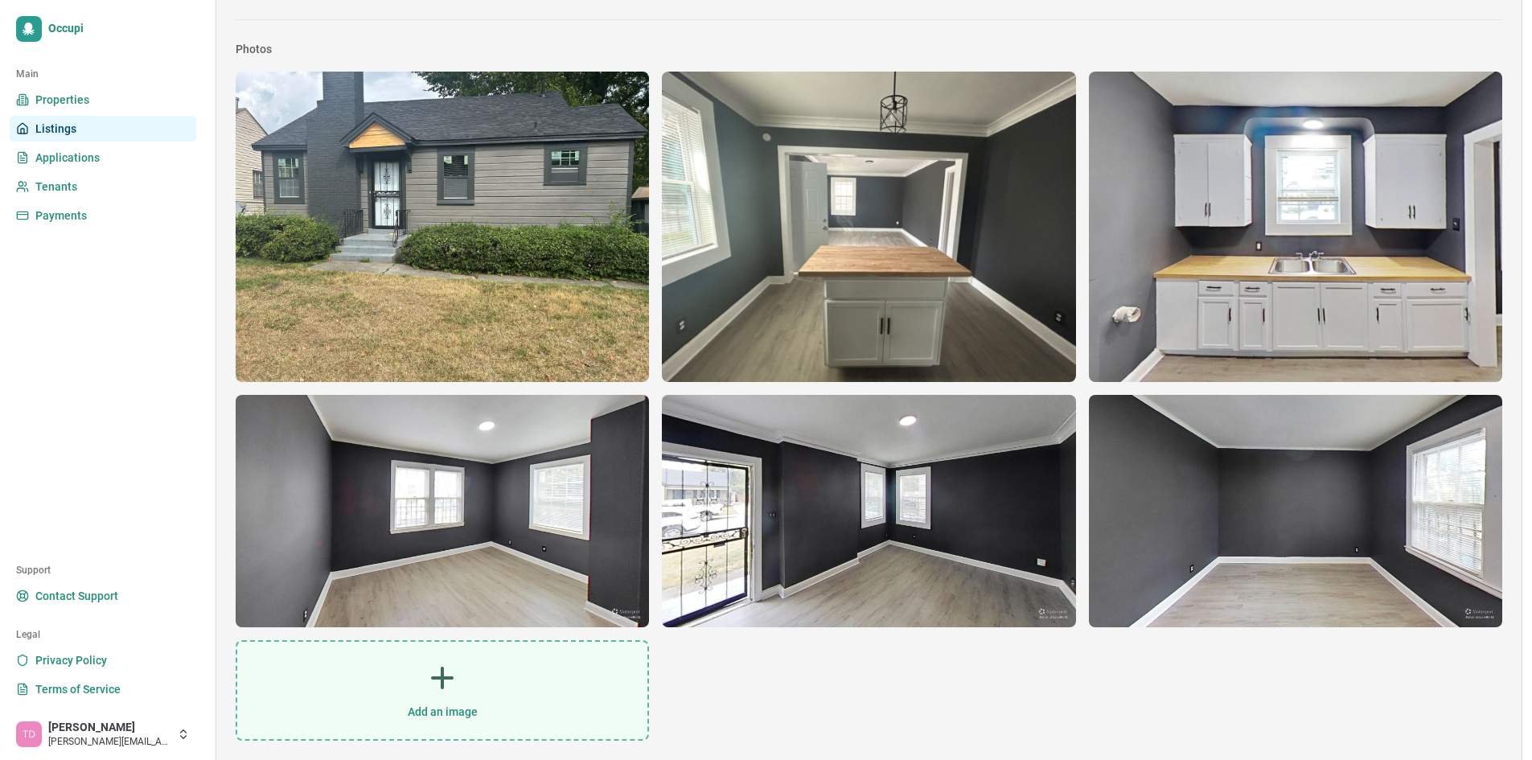
click at [481, 680] on div "Add an image" at bounding box center [442, 690] width 410 height 97
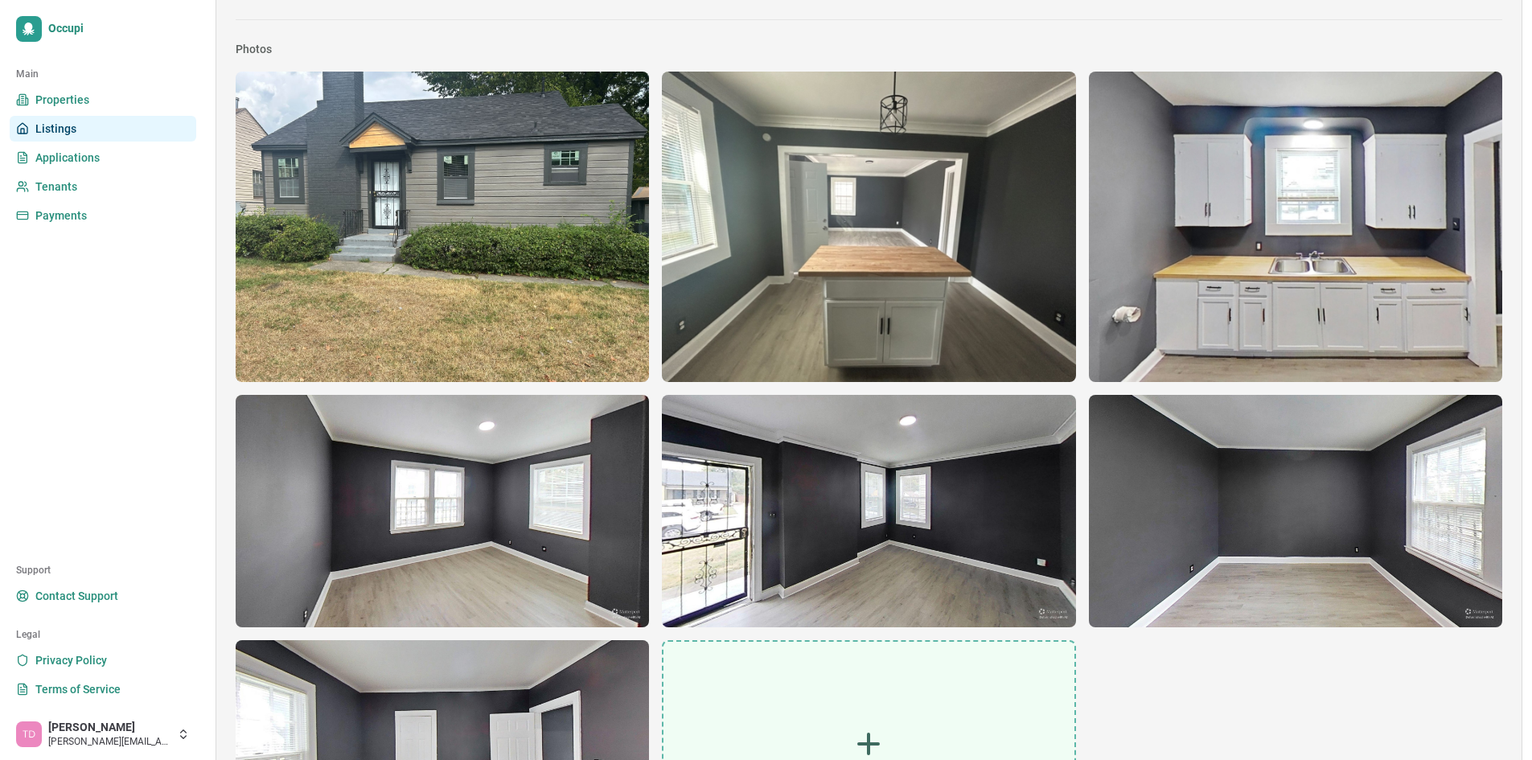
click at [857, 723] on div "Add an image" at bounding box center [869, 756] width 410 height 229
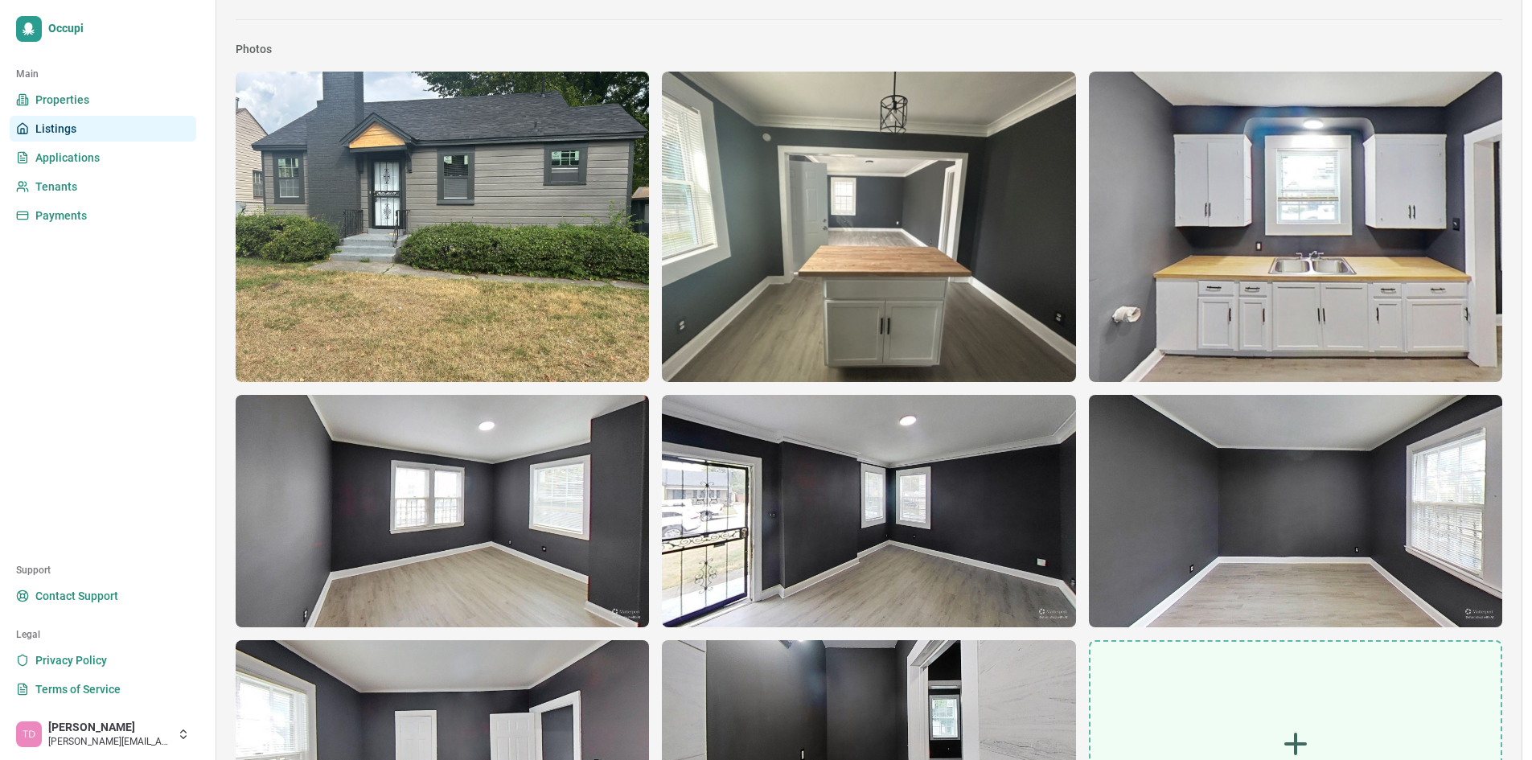
click at [1292, 703] on div "Add an image" at bounding box center [1296, 756] width 410 height 229
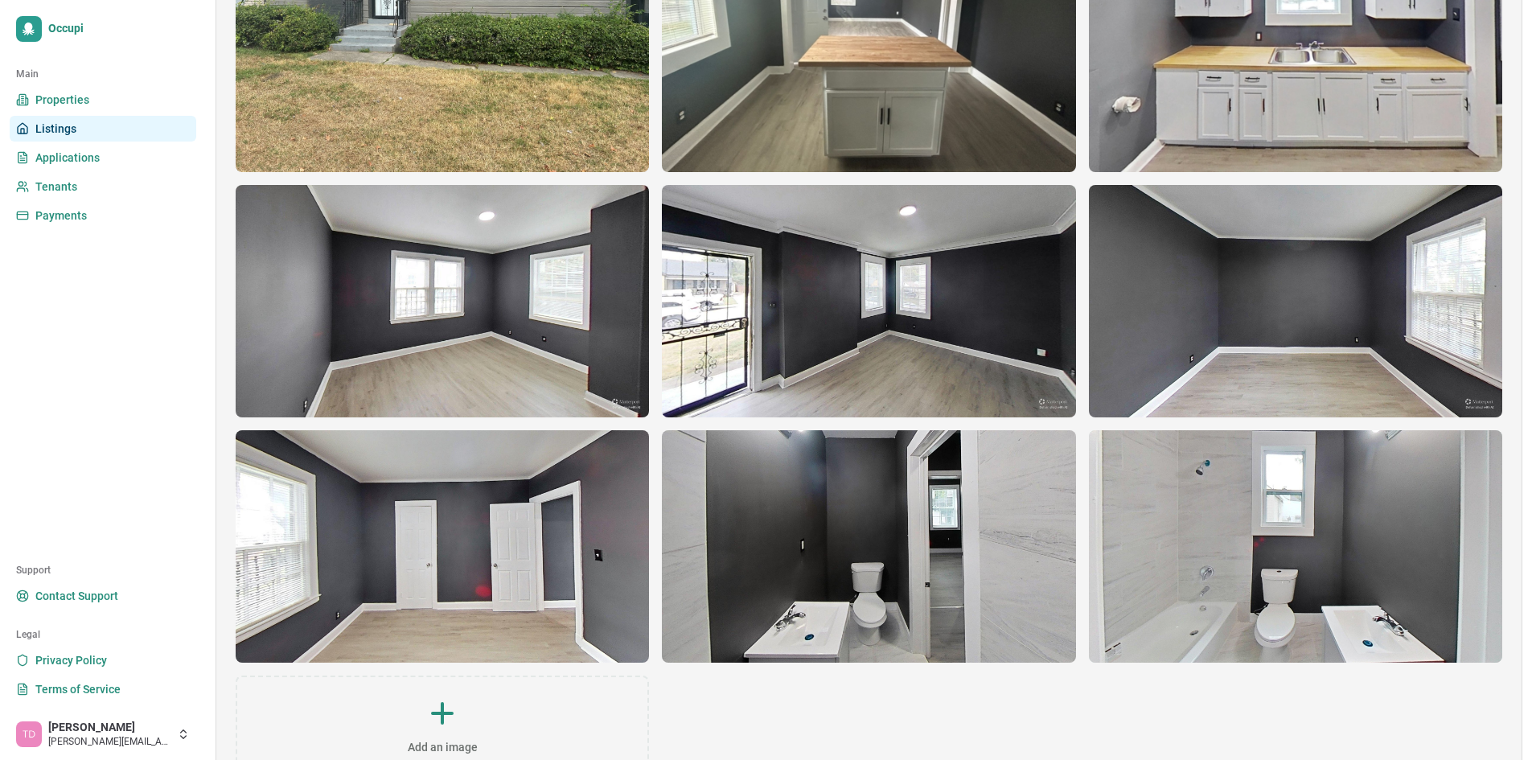
scroll to position [1256, 0]
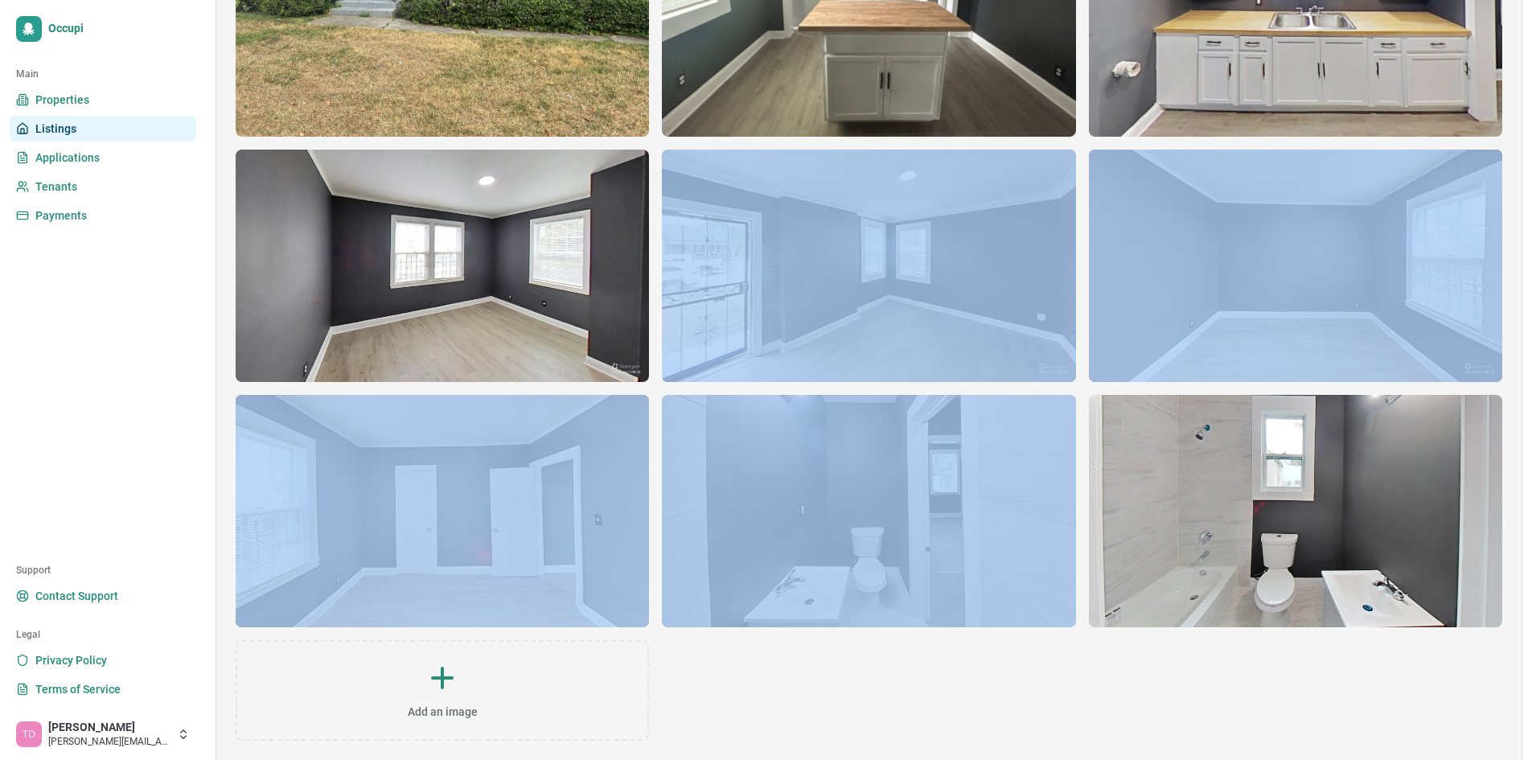
drag, startPoint x: 923, startPoint y: 561, endPoint x: 656, endPoint y: 367, distance: 331.1
click at [656, 367] on div "Add an image" at bounding box center [869, 283] width 1267 height 915
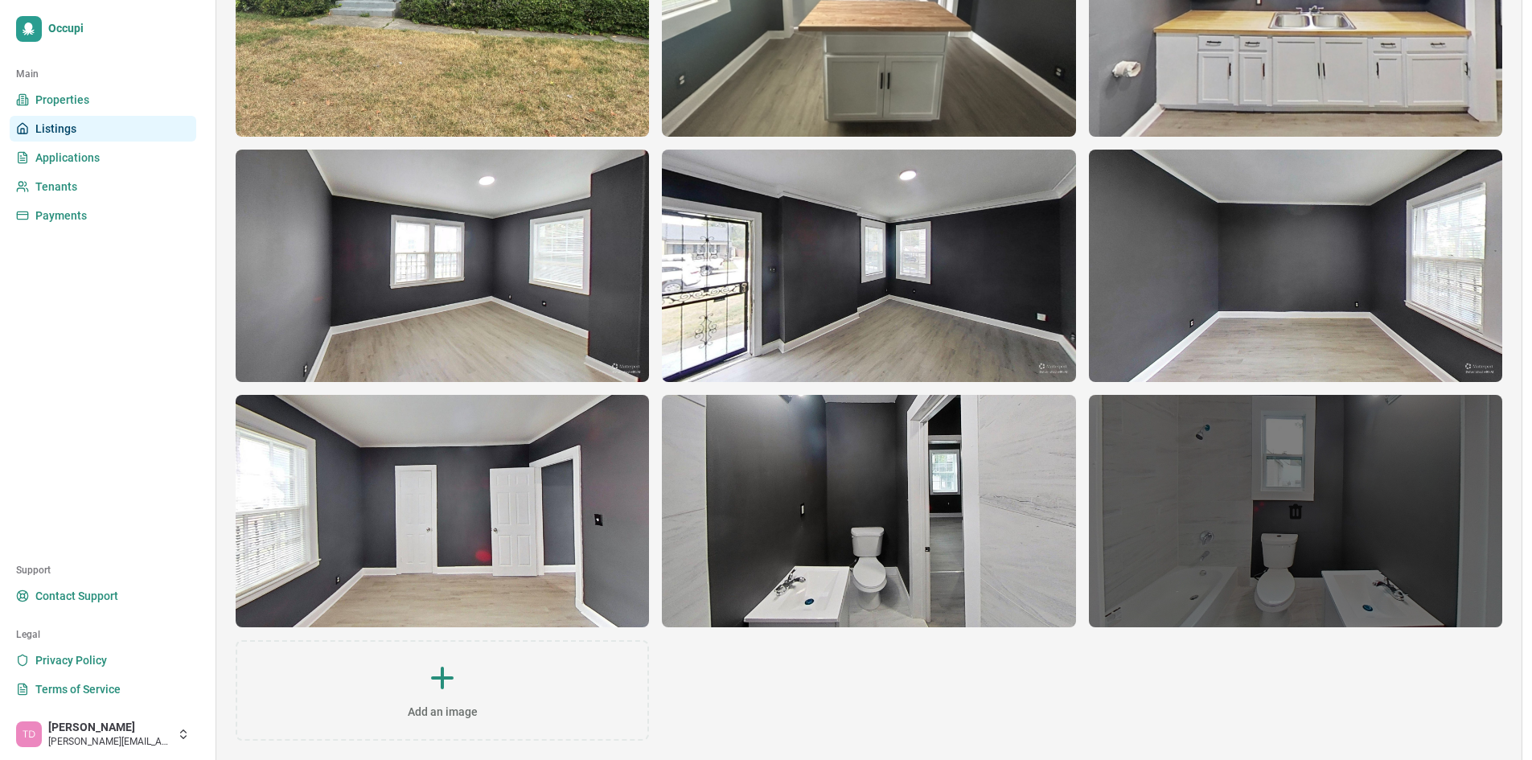
click at [1344, 463] on div at bounding box center [1295, 511] width 413 height 232
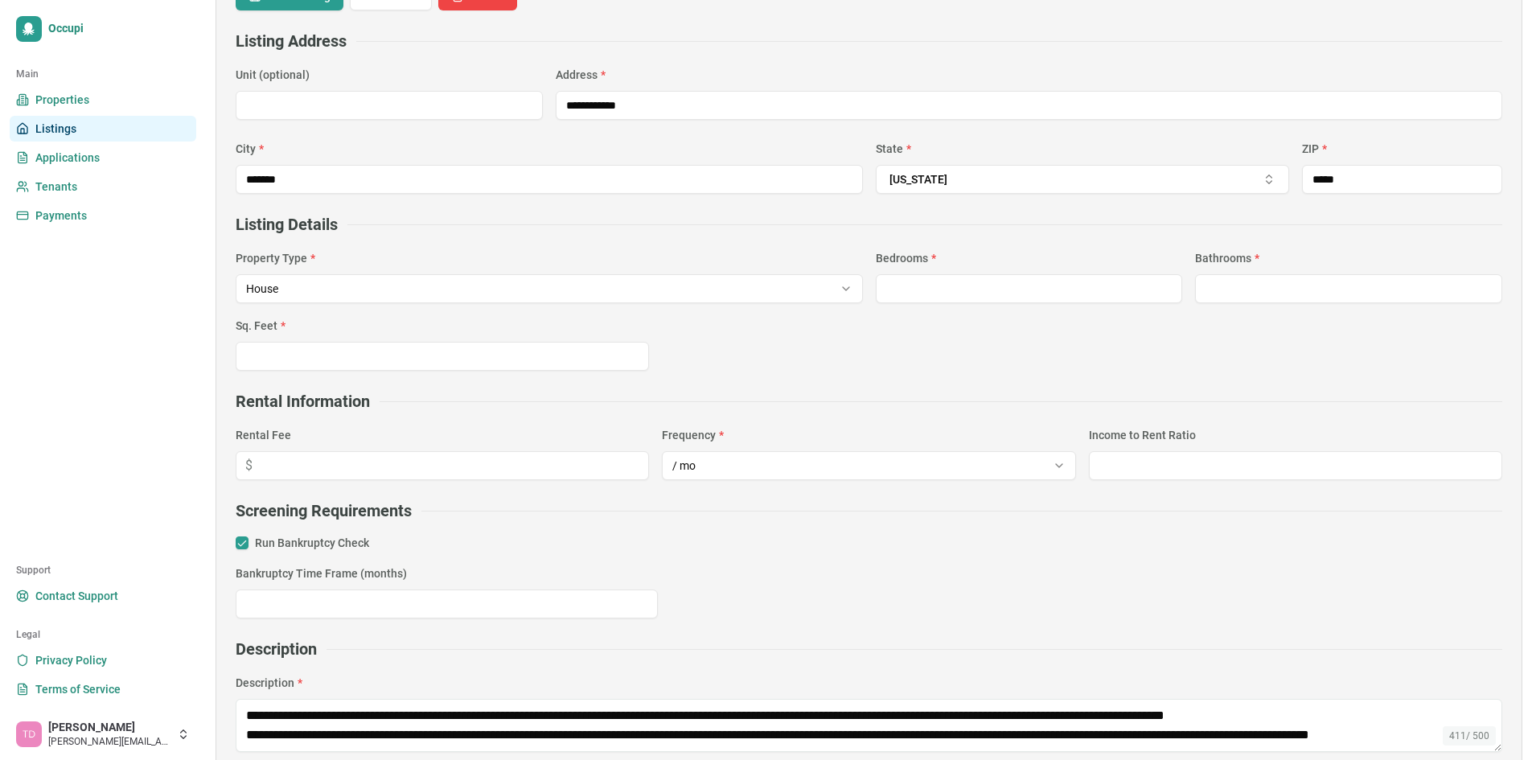
scroll to position [0, 0]
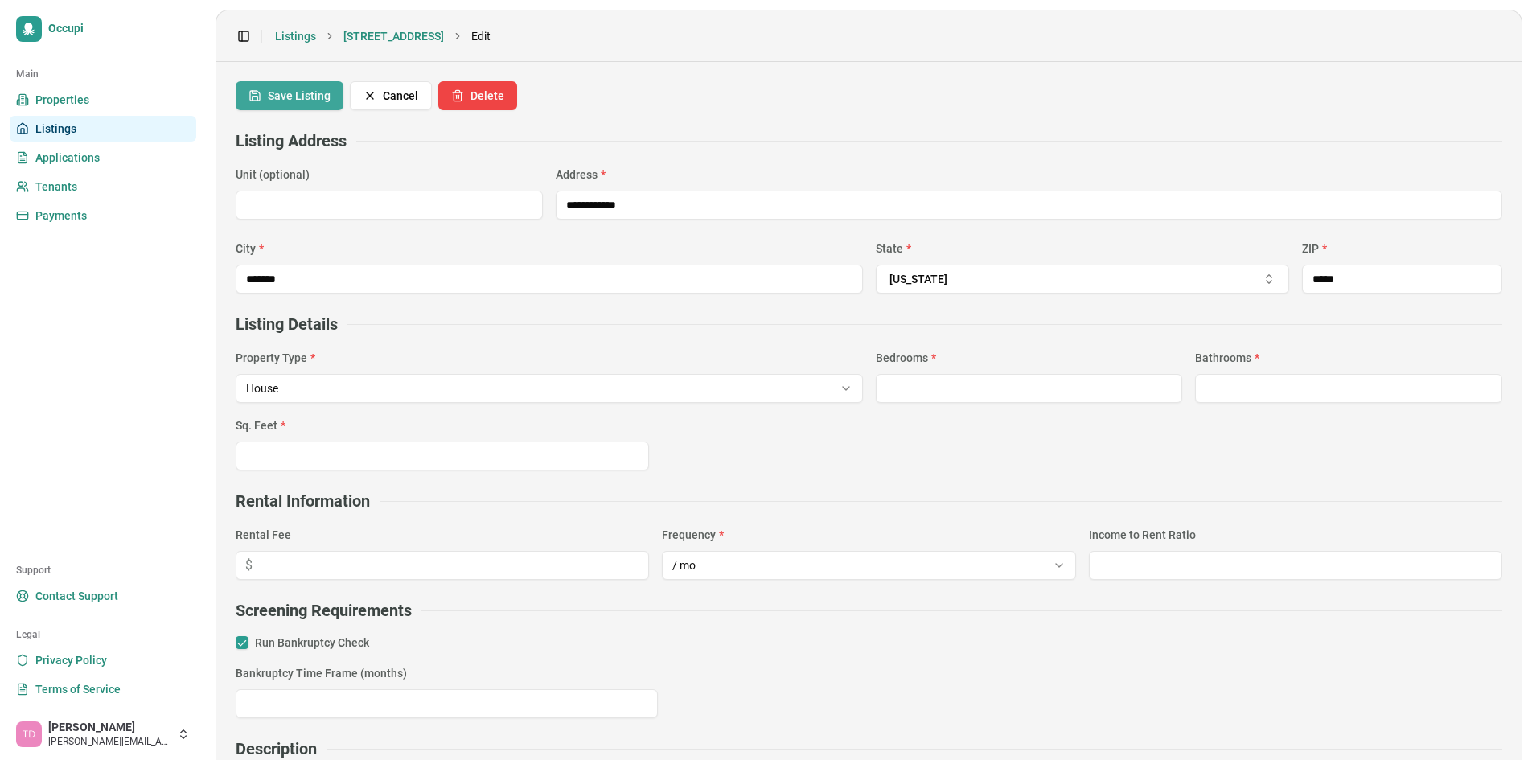
click at [270, 105] on button "Save Listing" at bounding box center [290, 95] width 108 height 29
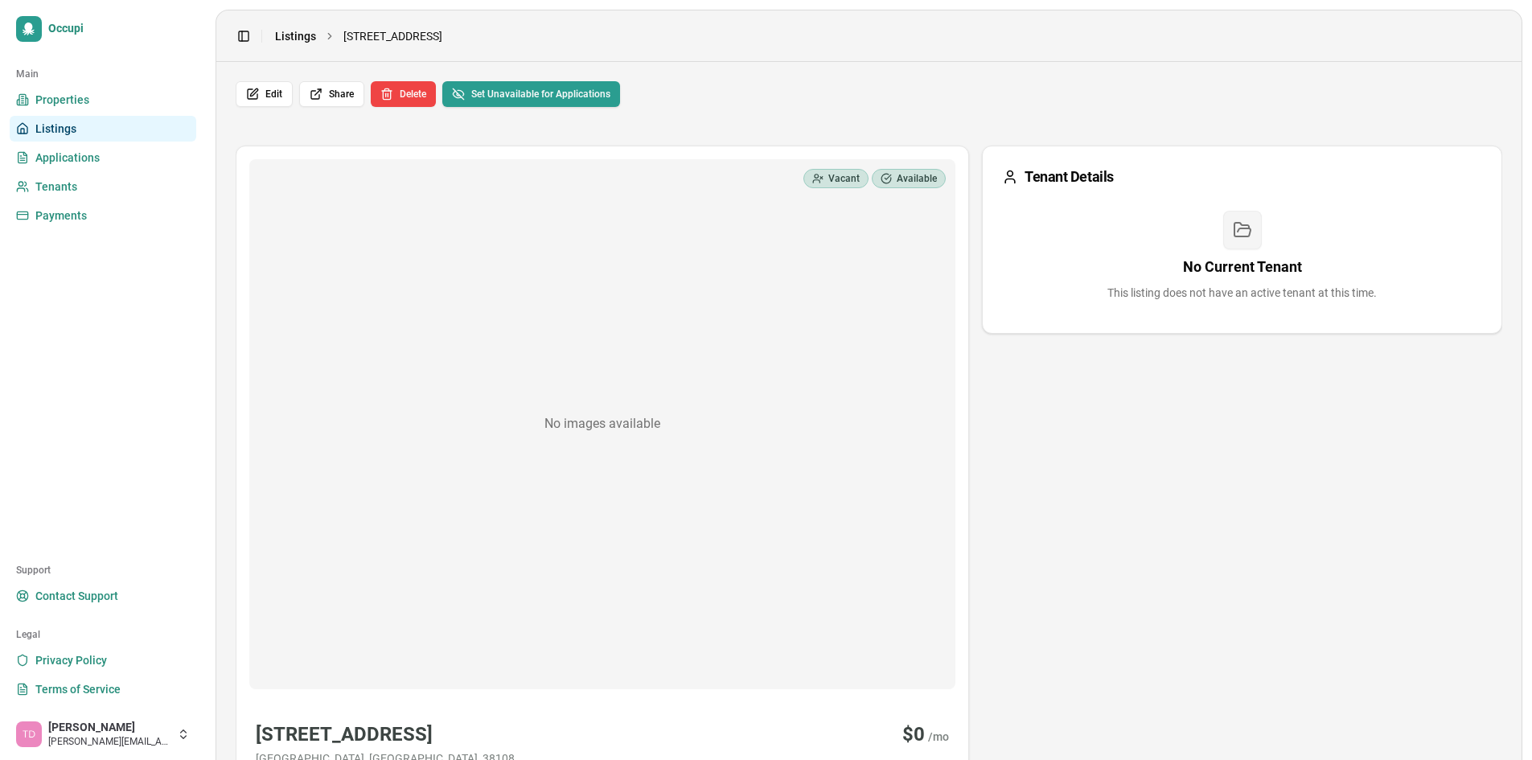
click at [284, 37] on link "Listings" at bounding box center [295, 36] width 41 height 16
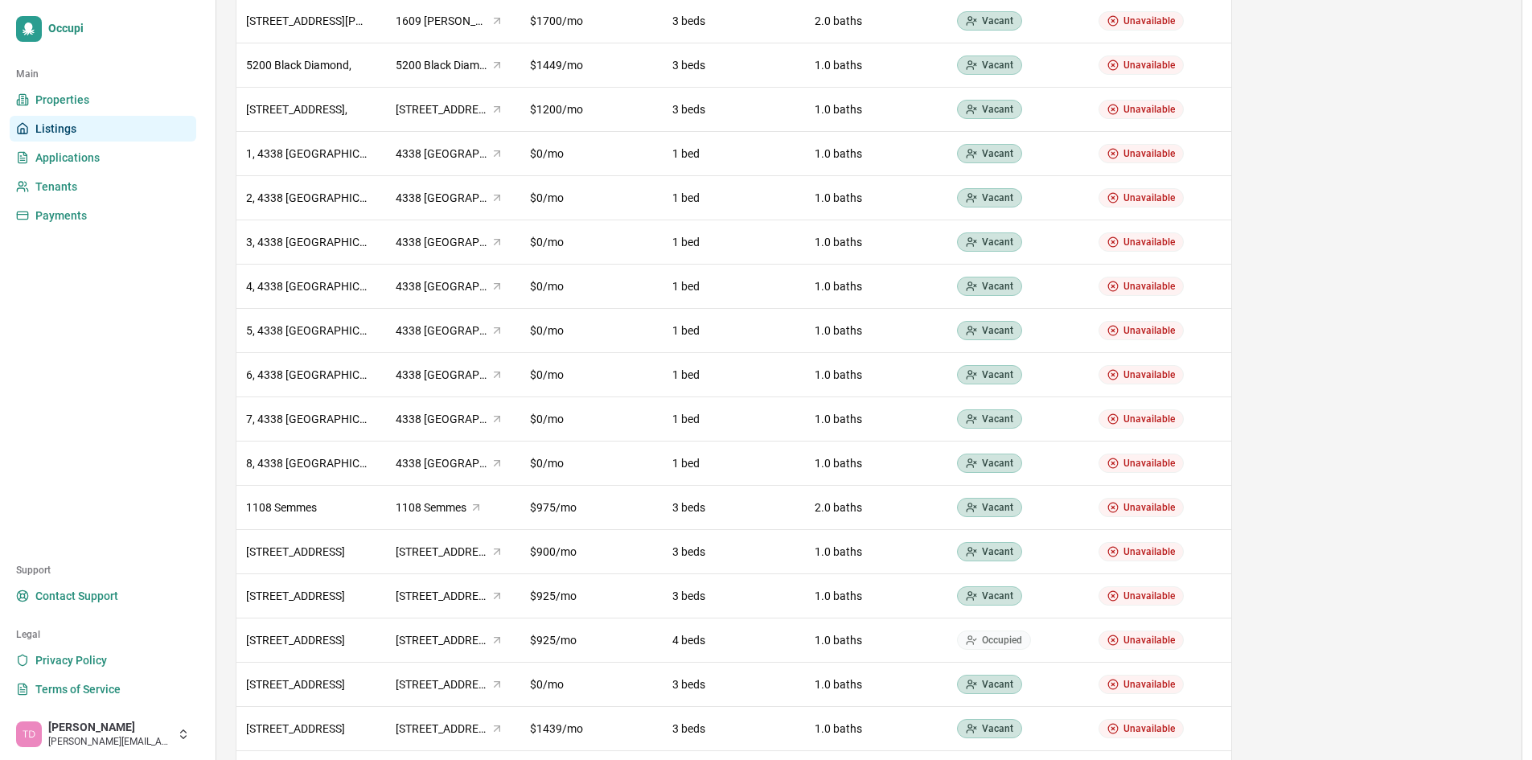
scroll to position [603, 0]
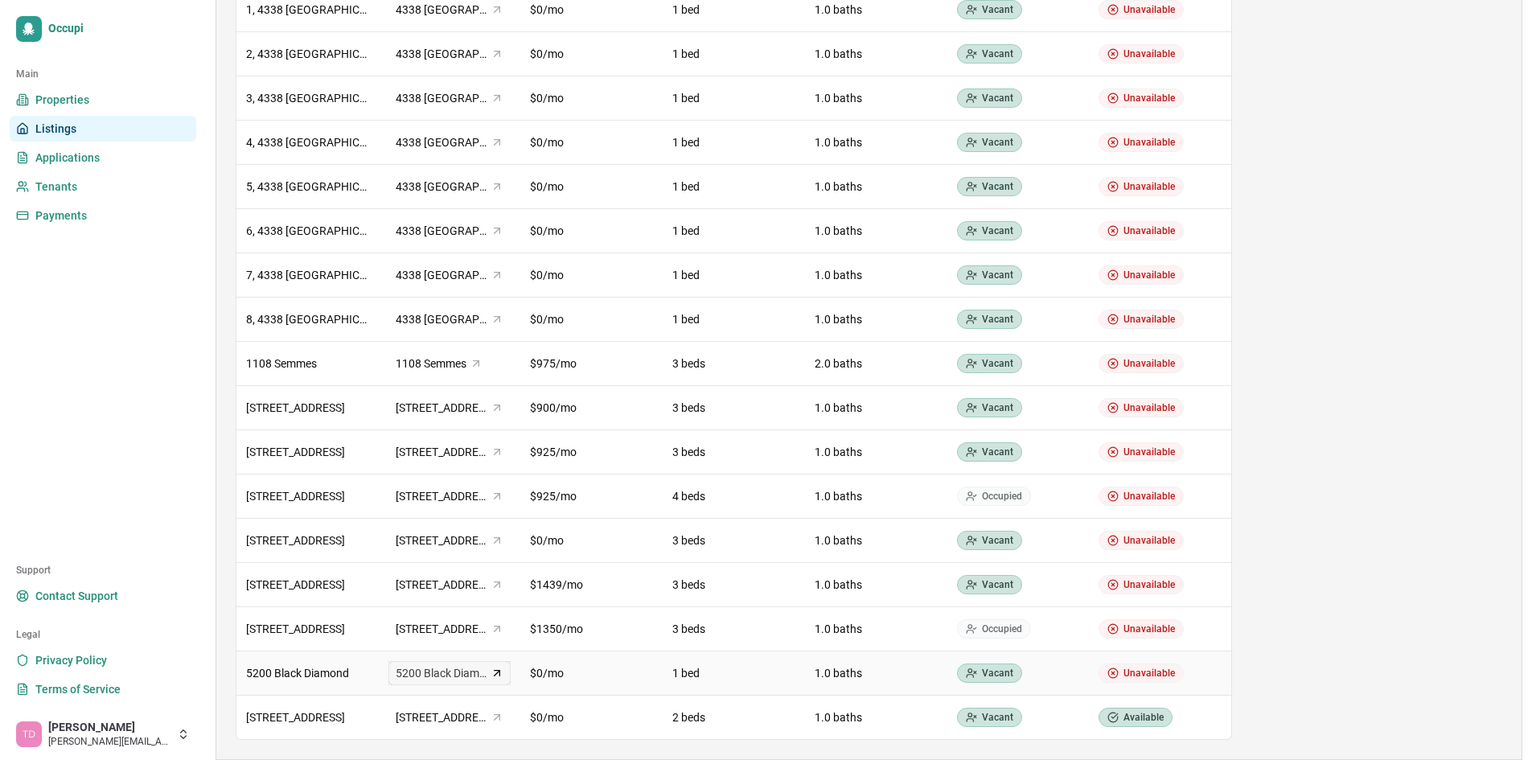
click at [427, 668] on span "5200 Black Diamond" at bounding box center [442, 673] width 93 height 16
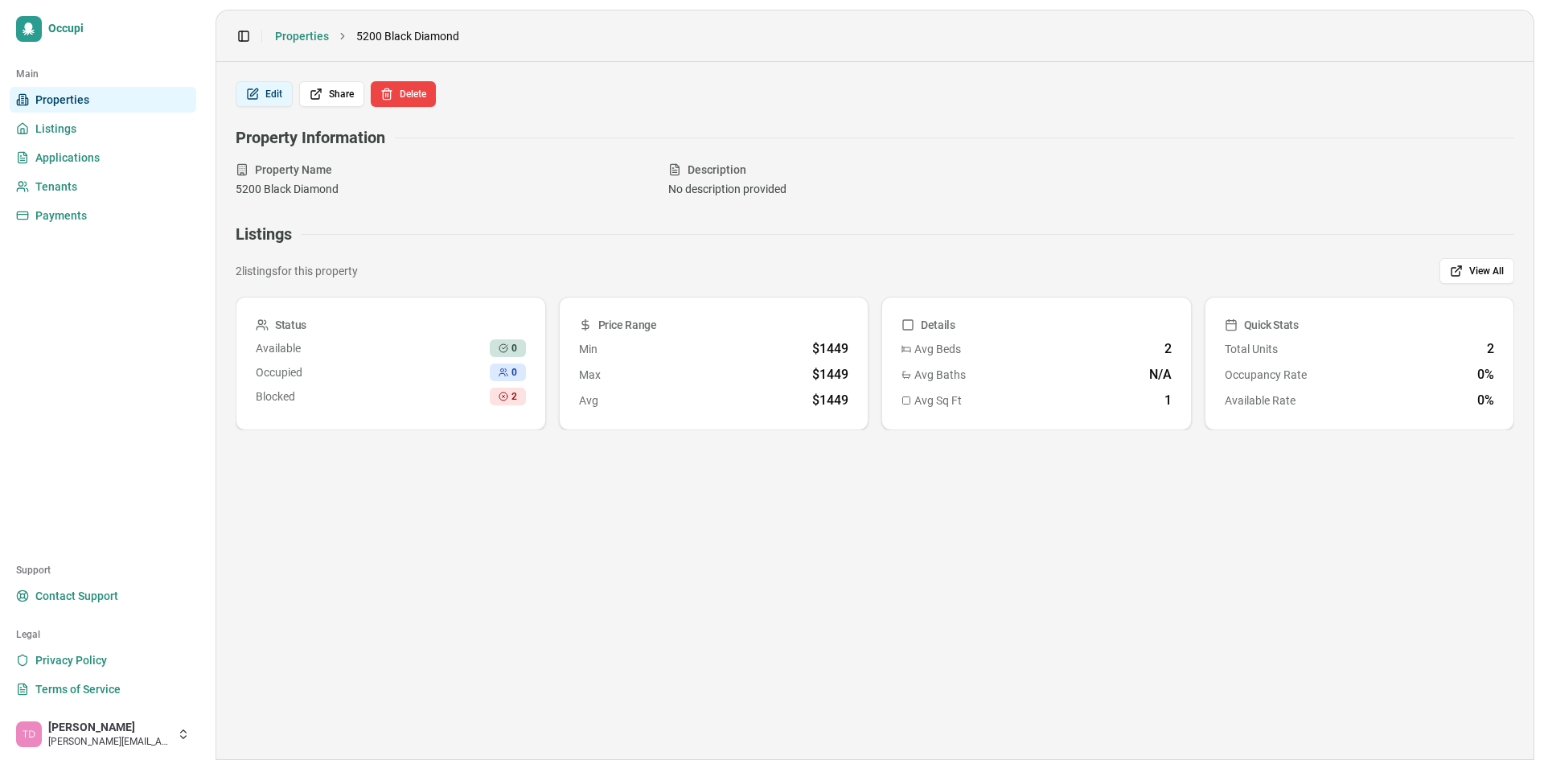
click at [274, 103] on button "Edit" at bounding box center [264, 94] width 57 height 26
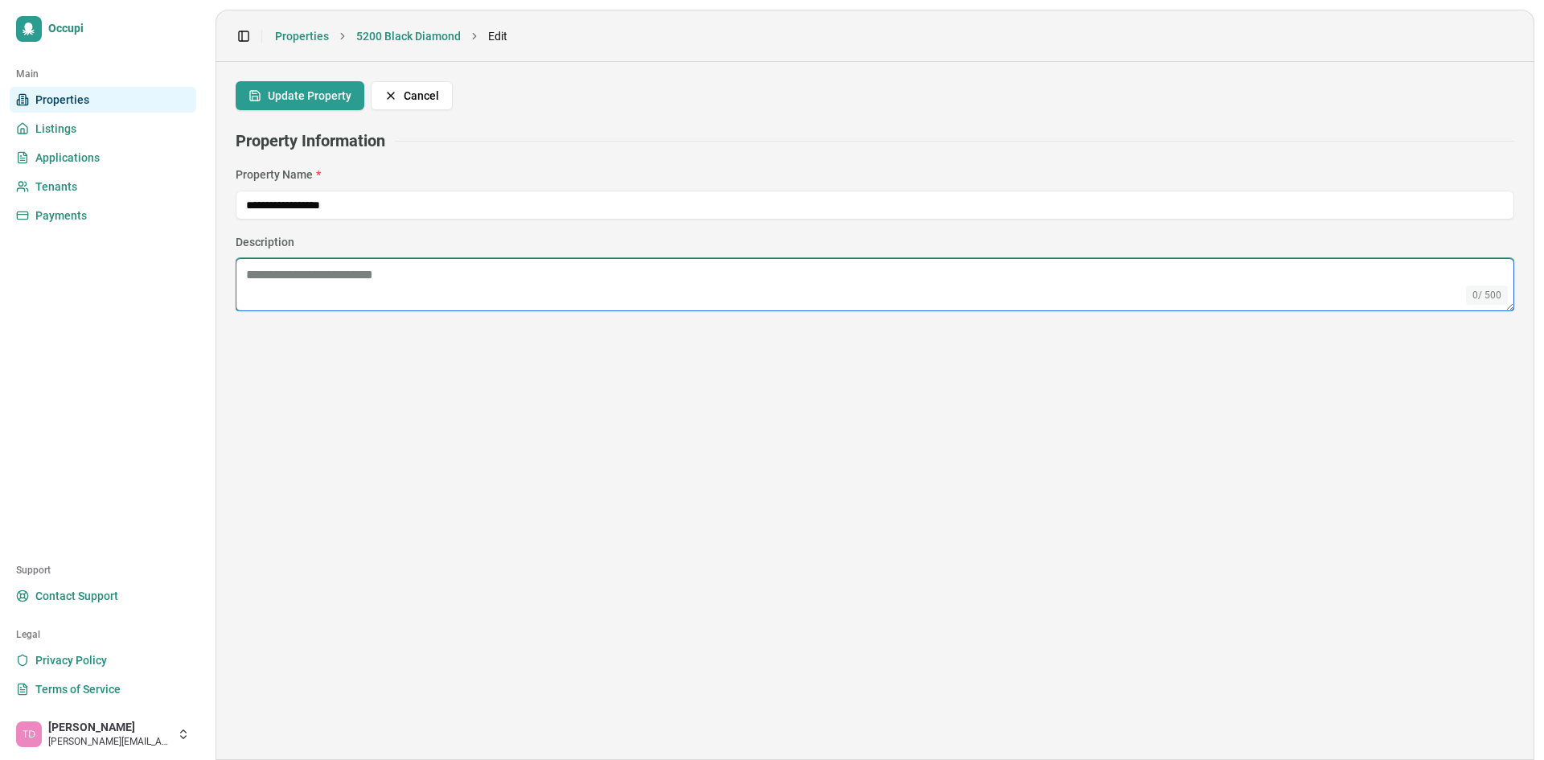
click at [313, 286] on textarea at bounding box center [875, 284] width 1279 height 53
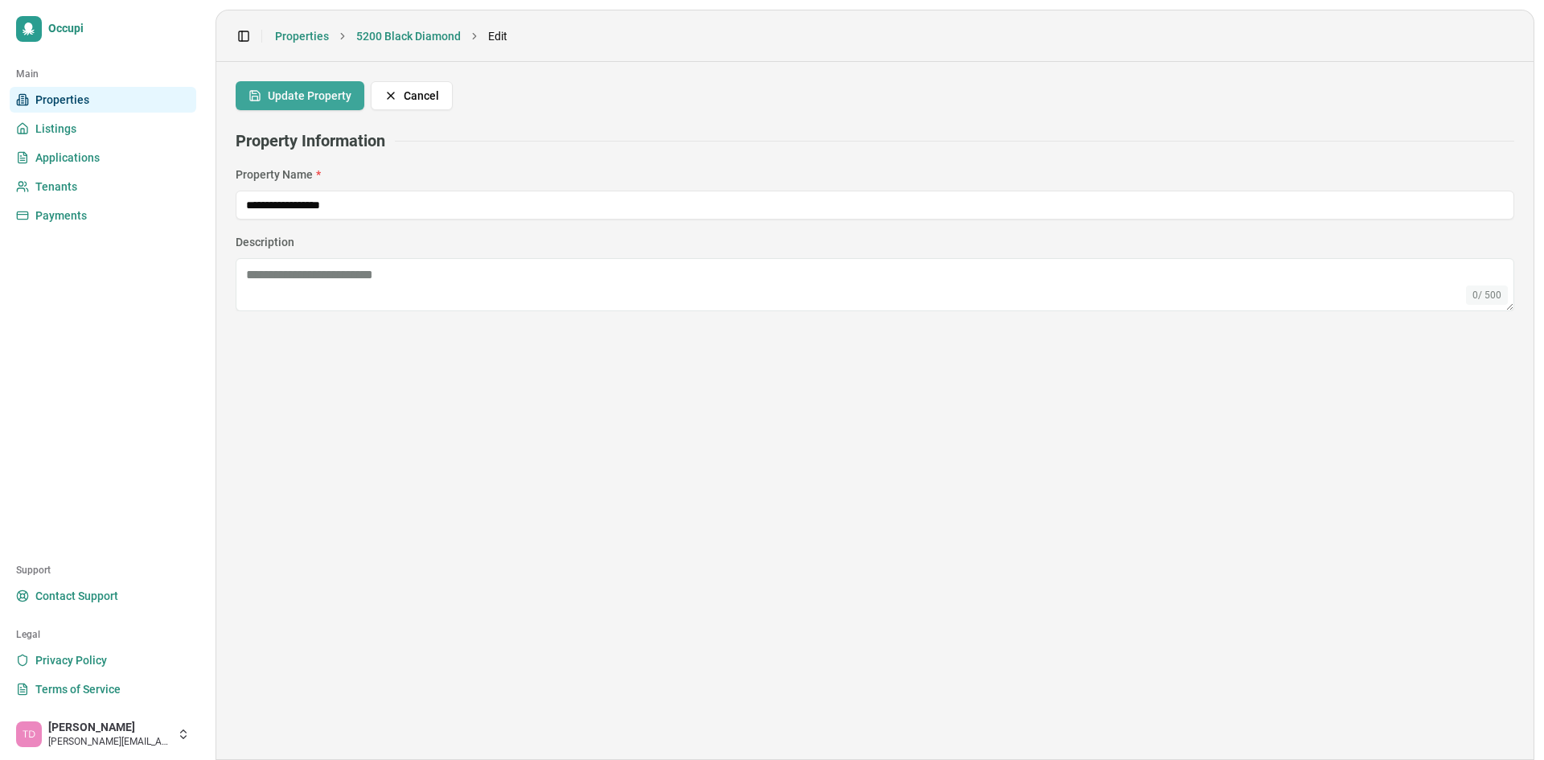
click at [294, 107] on button "Update Property" at bounding box center [300, 95] width 129 height 29
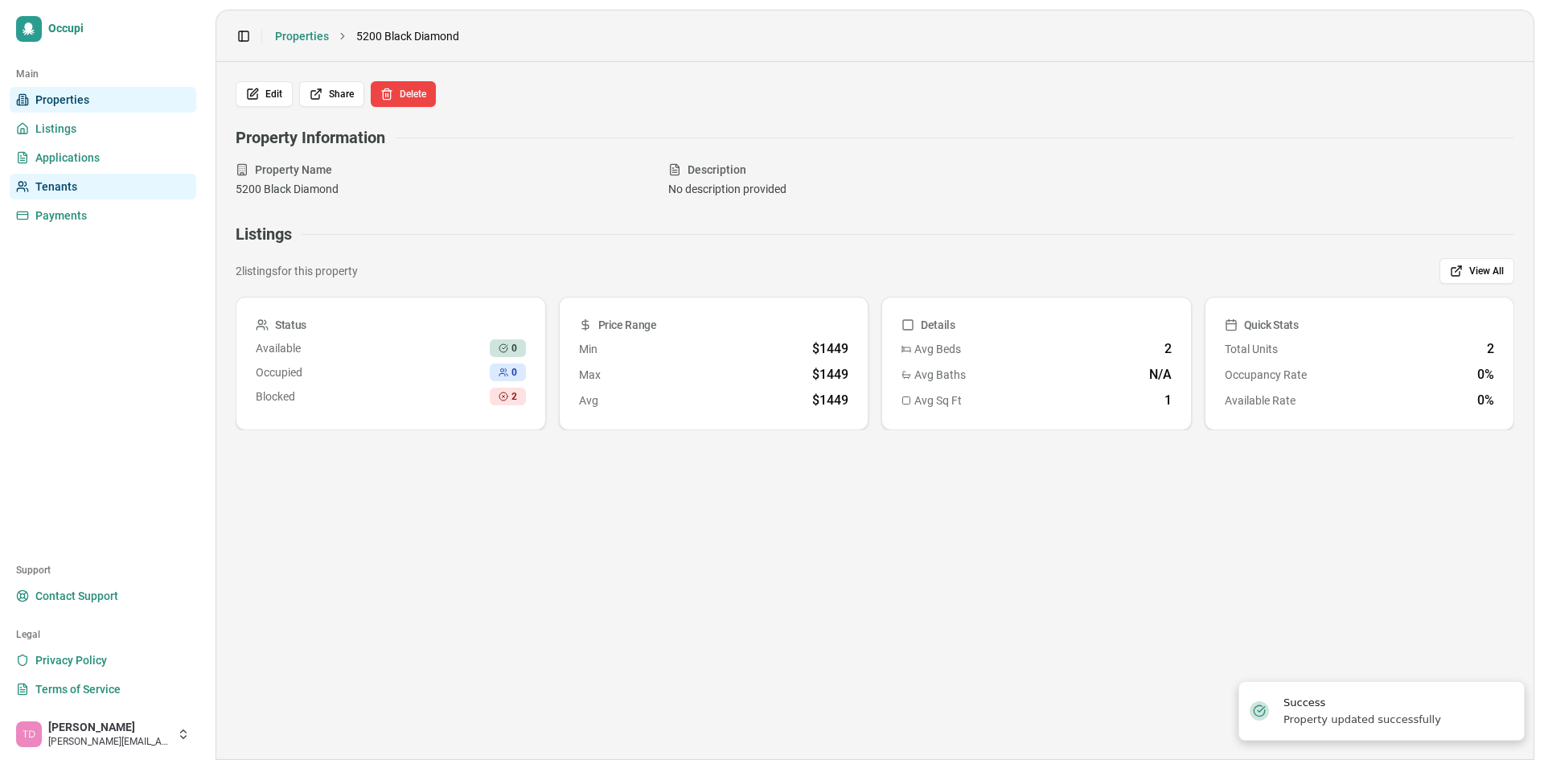
click at [102, 196] on link "Tenants" at bounding box center [103, 187] width 187 height 26
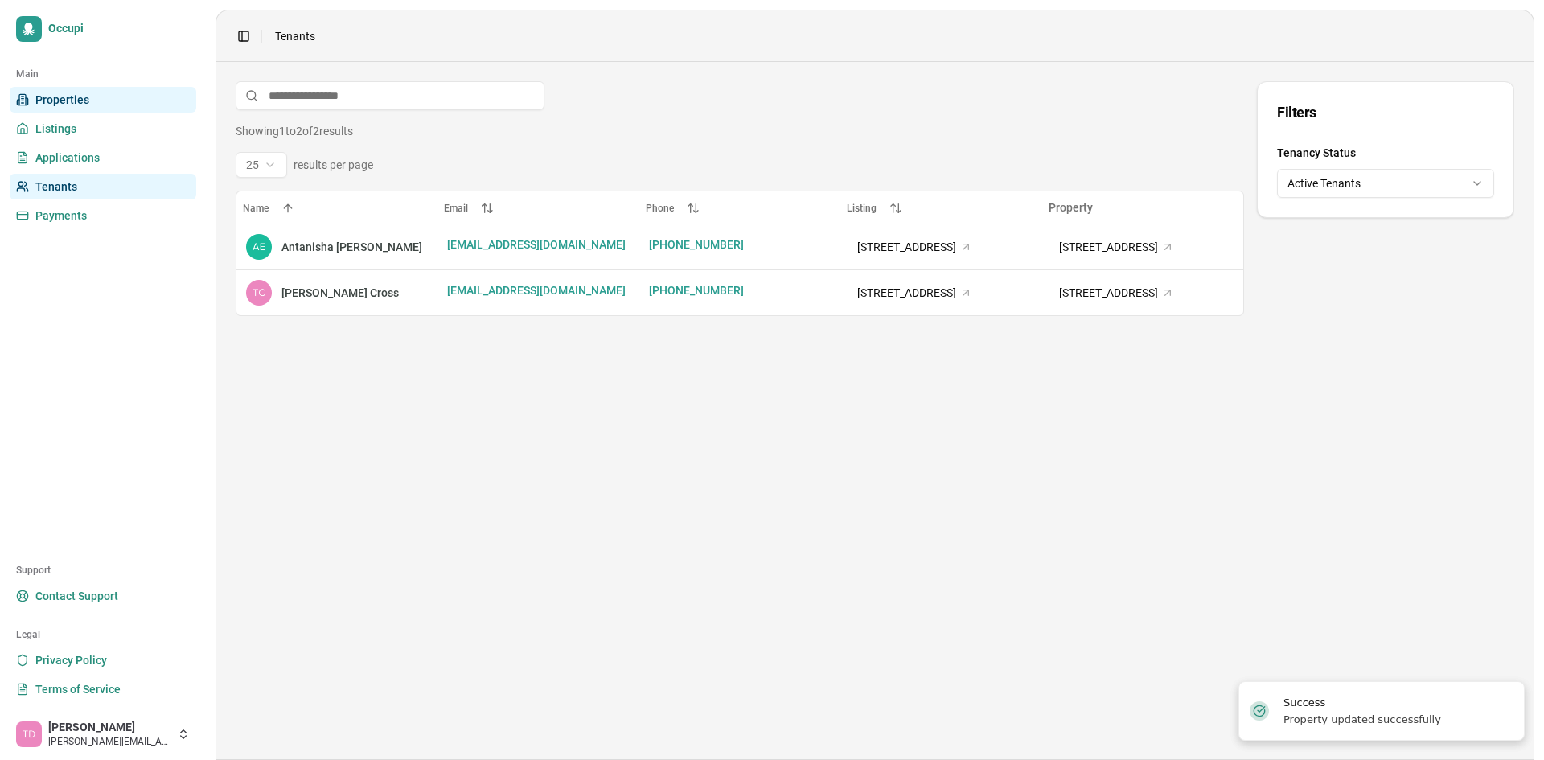
click at [110, 106] on link "Properties" at bounding box center [103, 100] width 187 height 26
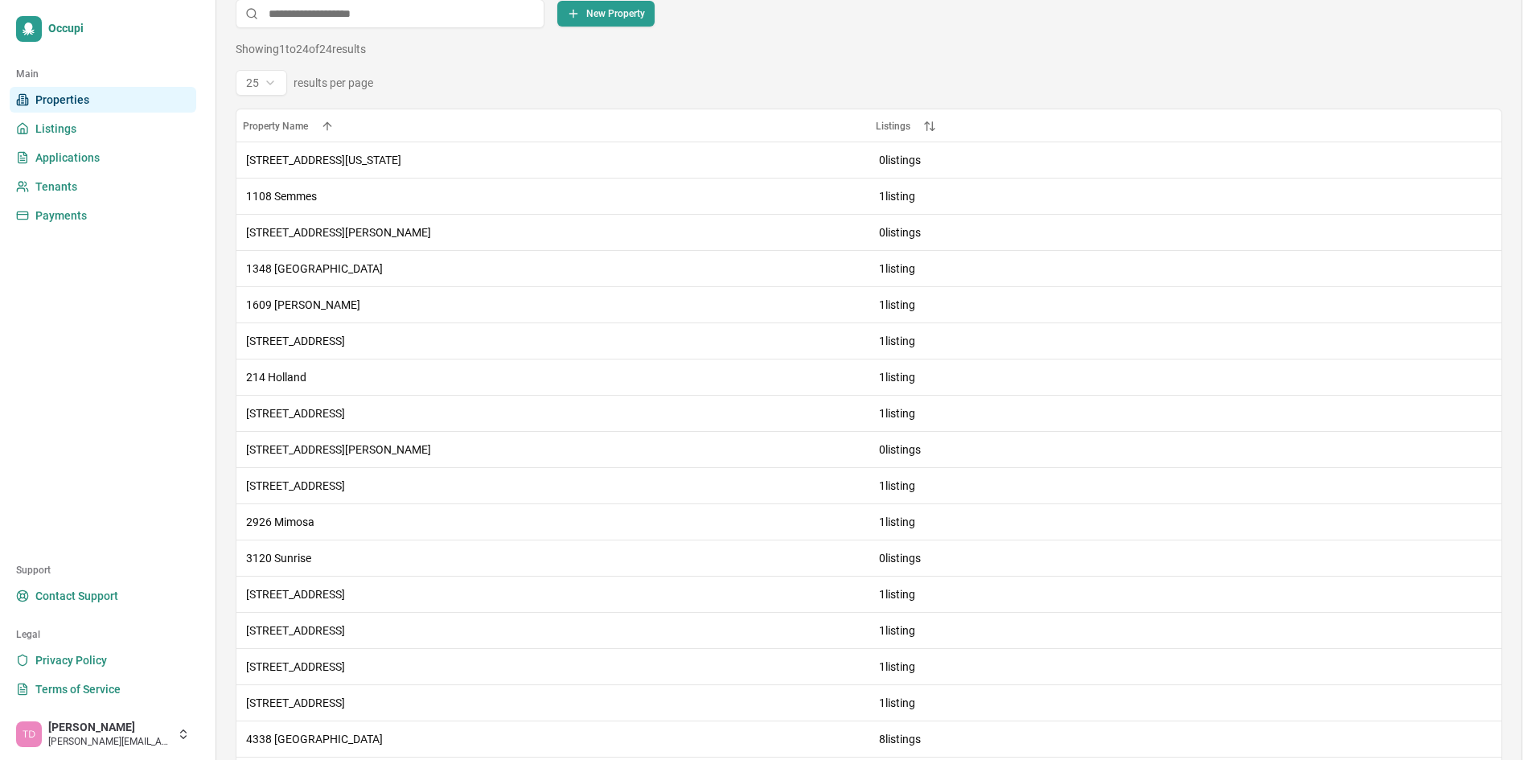
scroll to position [73, 0]
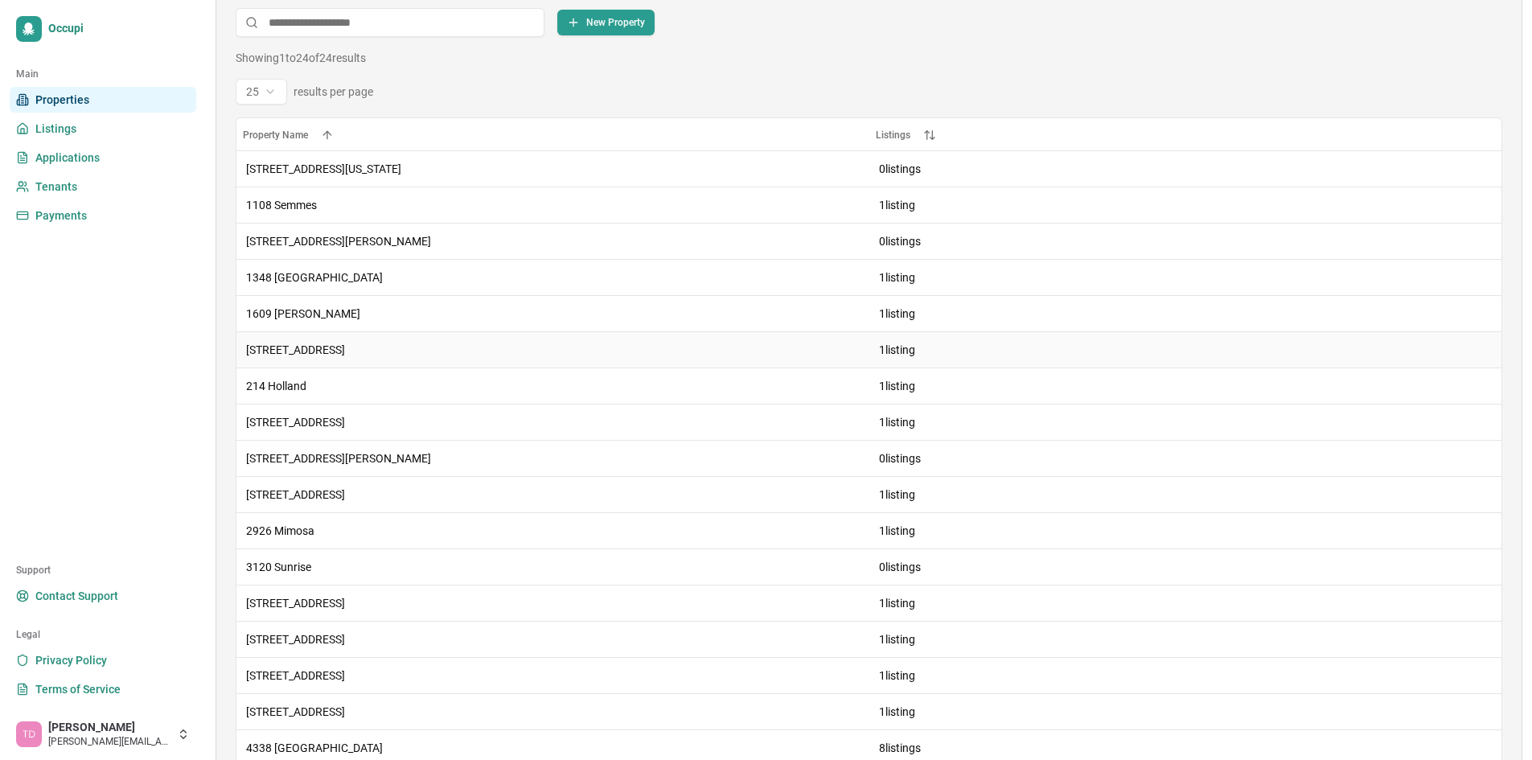
click at [665, 342] on div "[STREET_ADDRESS]" at bounding box center [553, 350] width 614 height 16
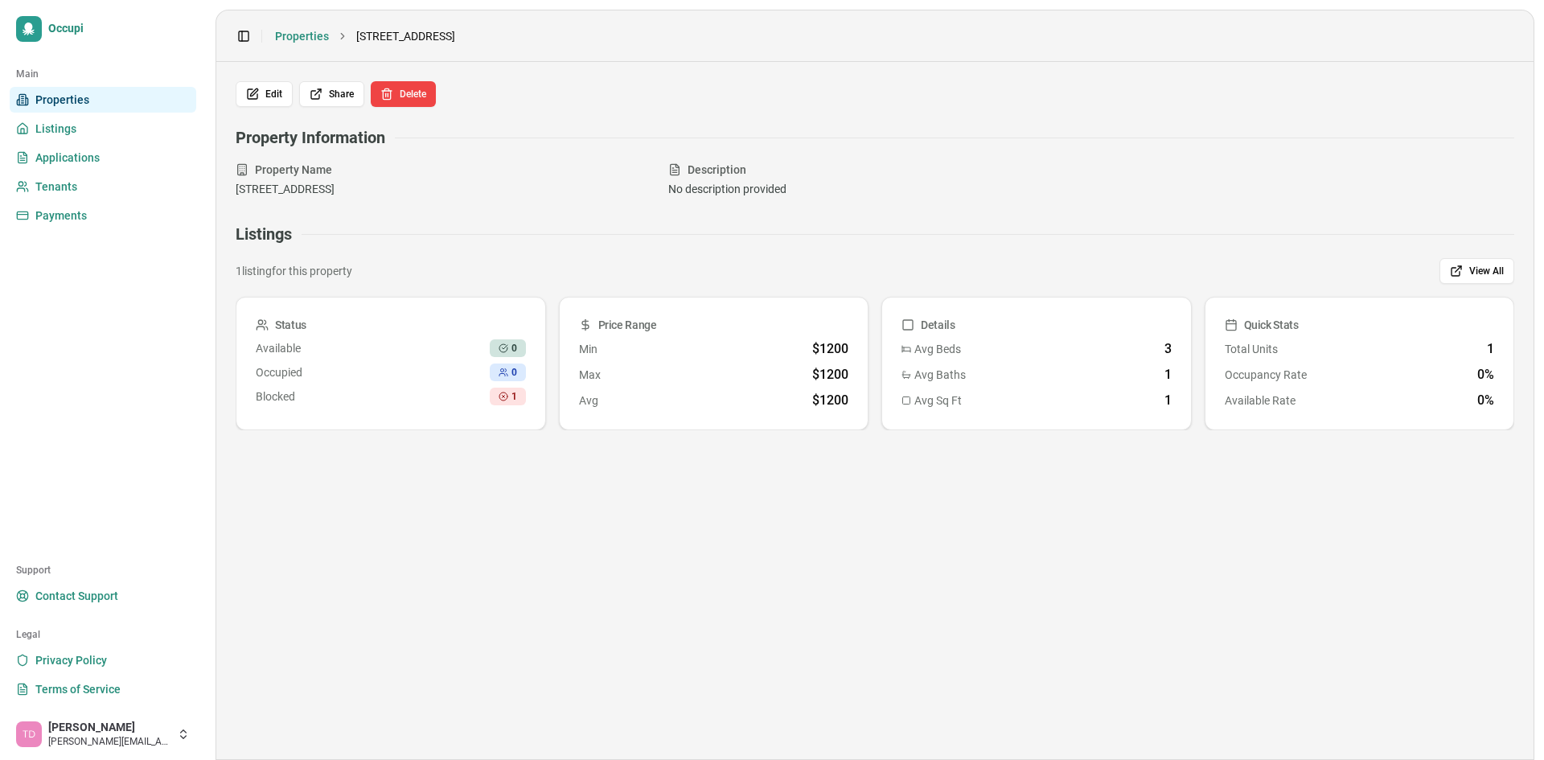
click at [285, 108] on div "Edit Share Delete Property Information Property Name 1788 Valley Blvd Descripti…" at bounding box center [875, 255] width 1279 height 349
click at [279, 97] on button "Edit" at bounding box center [264, 94] width 57 height 26
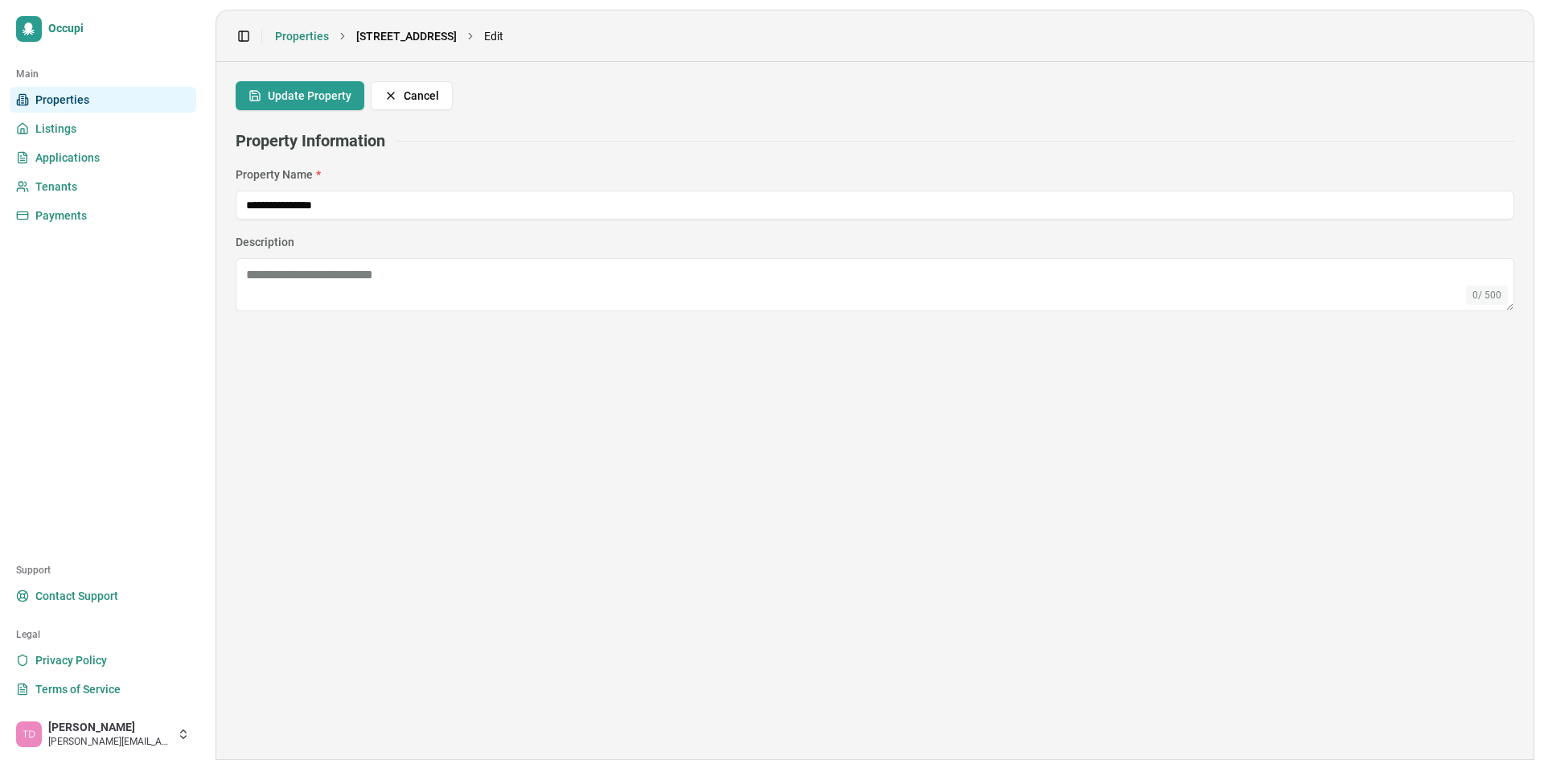
click at [421, 30] on link "[STREET_ADDRESS]" at bounding box center [406, 36] width 101 height 16
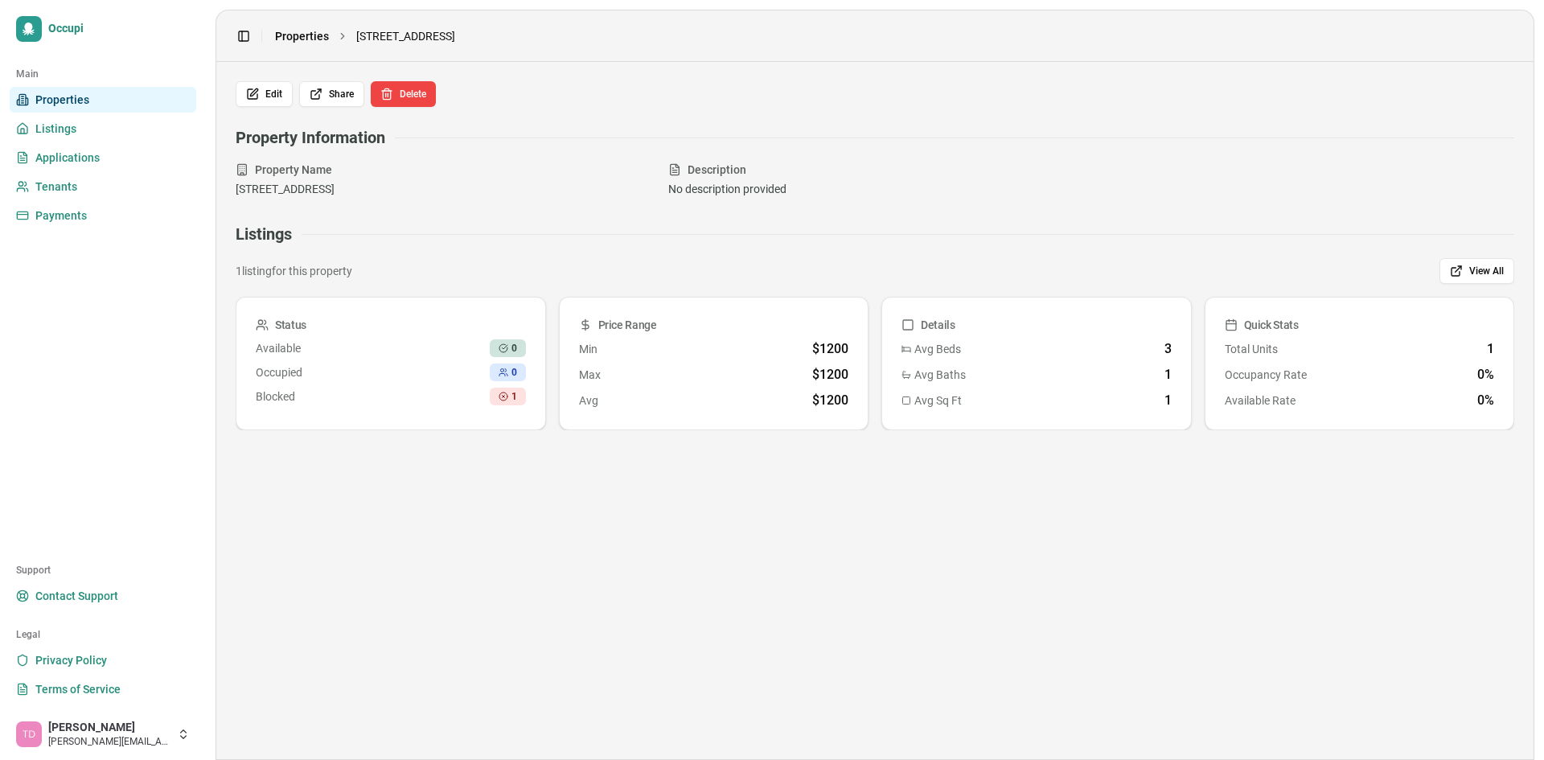
click at [282, 40] on link "Properties" at bounding box center [302, 36] width 54 height 16
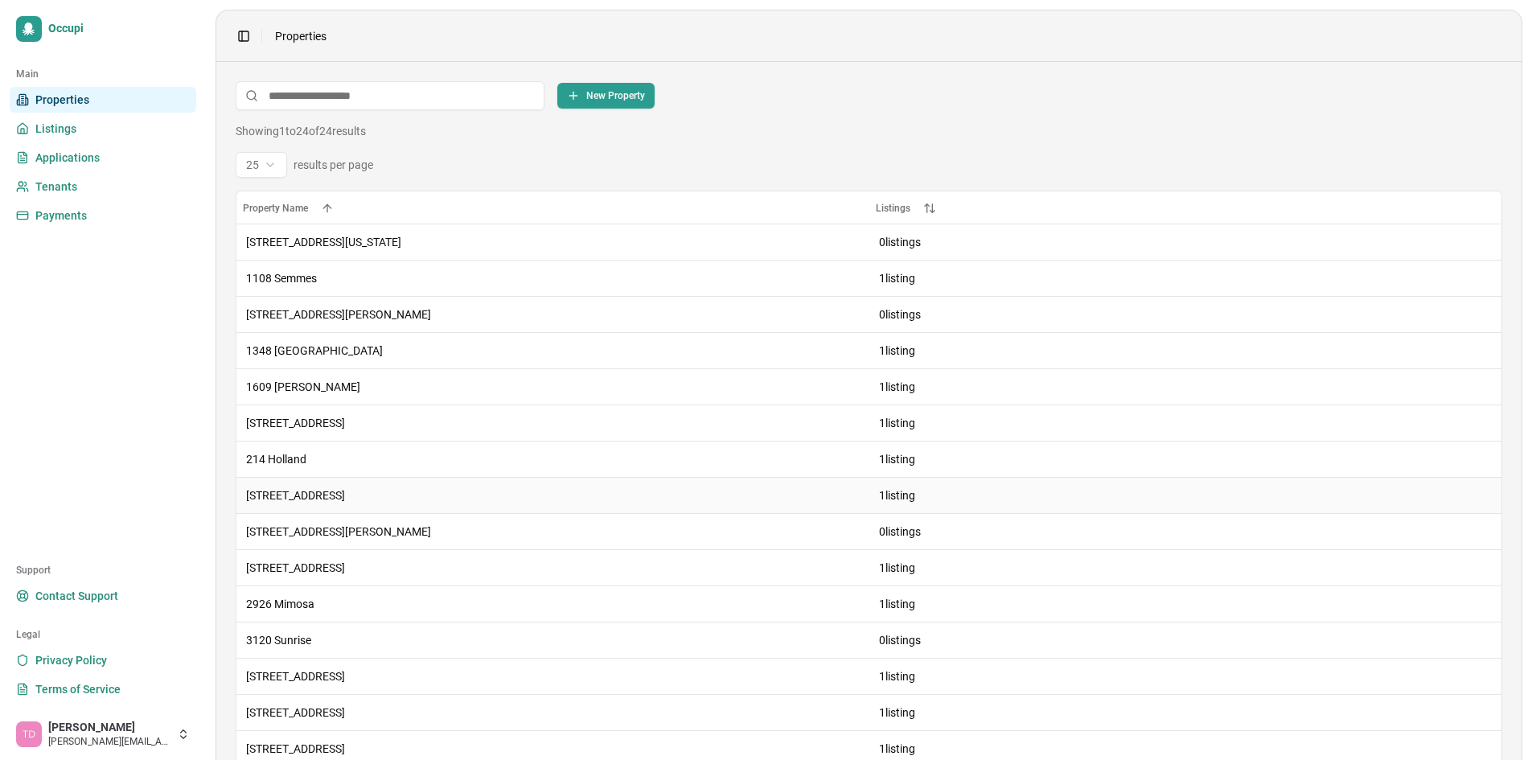
click at [298, 494] on div "[STREET_ADDRESS]" at bounding box center [553, 495] width 614 height 16
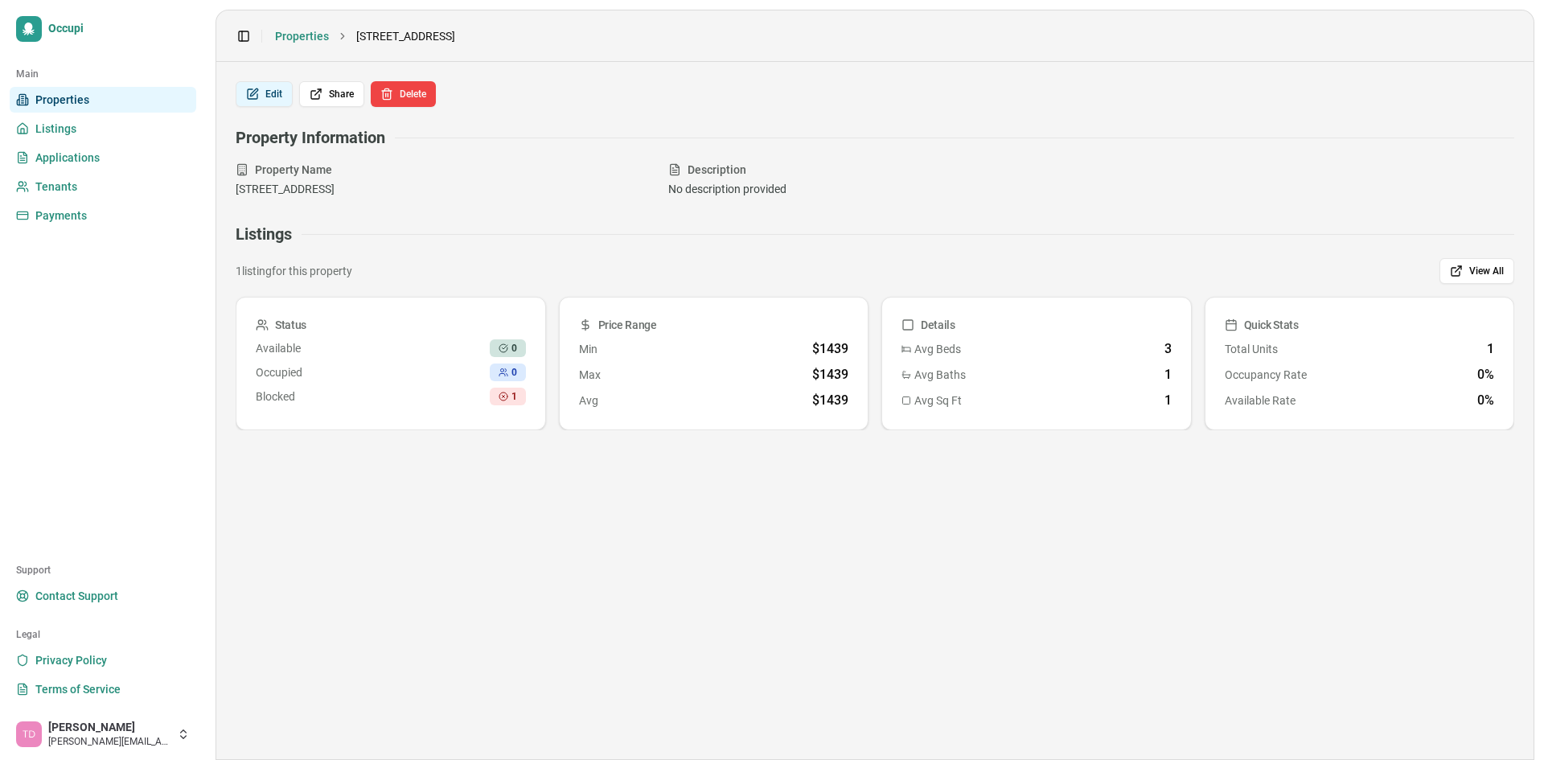
click at [260, 98] on button "Edit" at bounding box center [264, 94] width 57 height 26
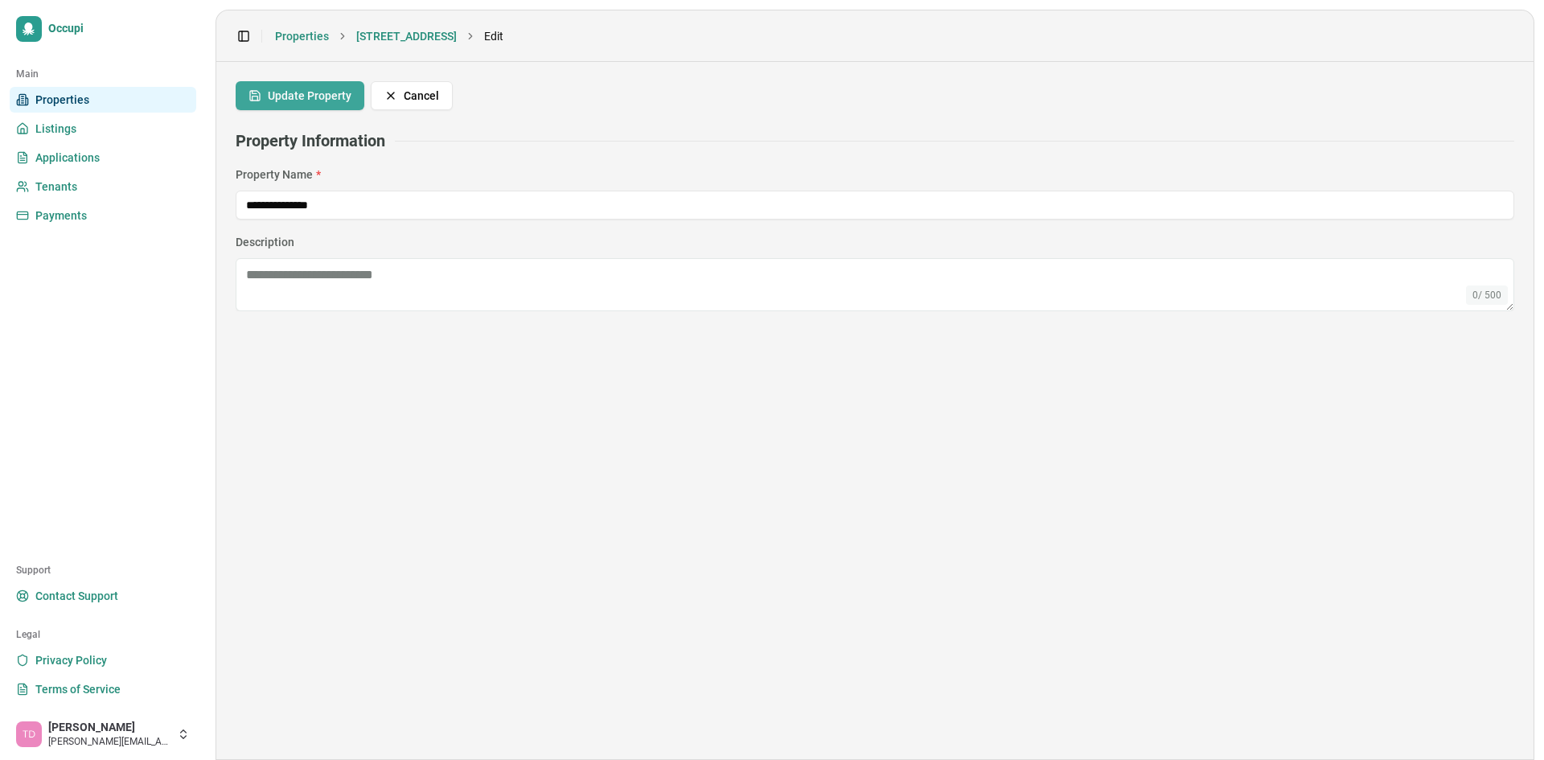
click at [262, 93] on button "Update Property" at bounding box center [300, 95] width 129 height 29
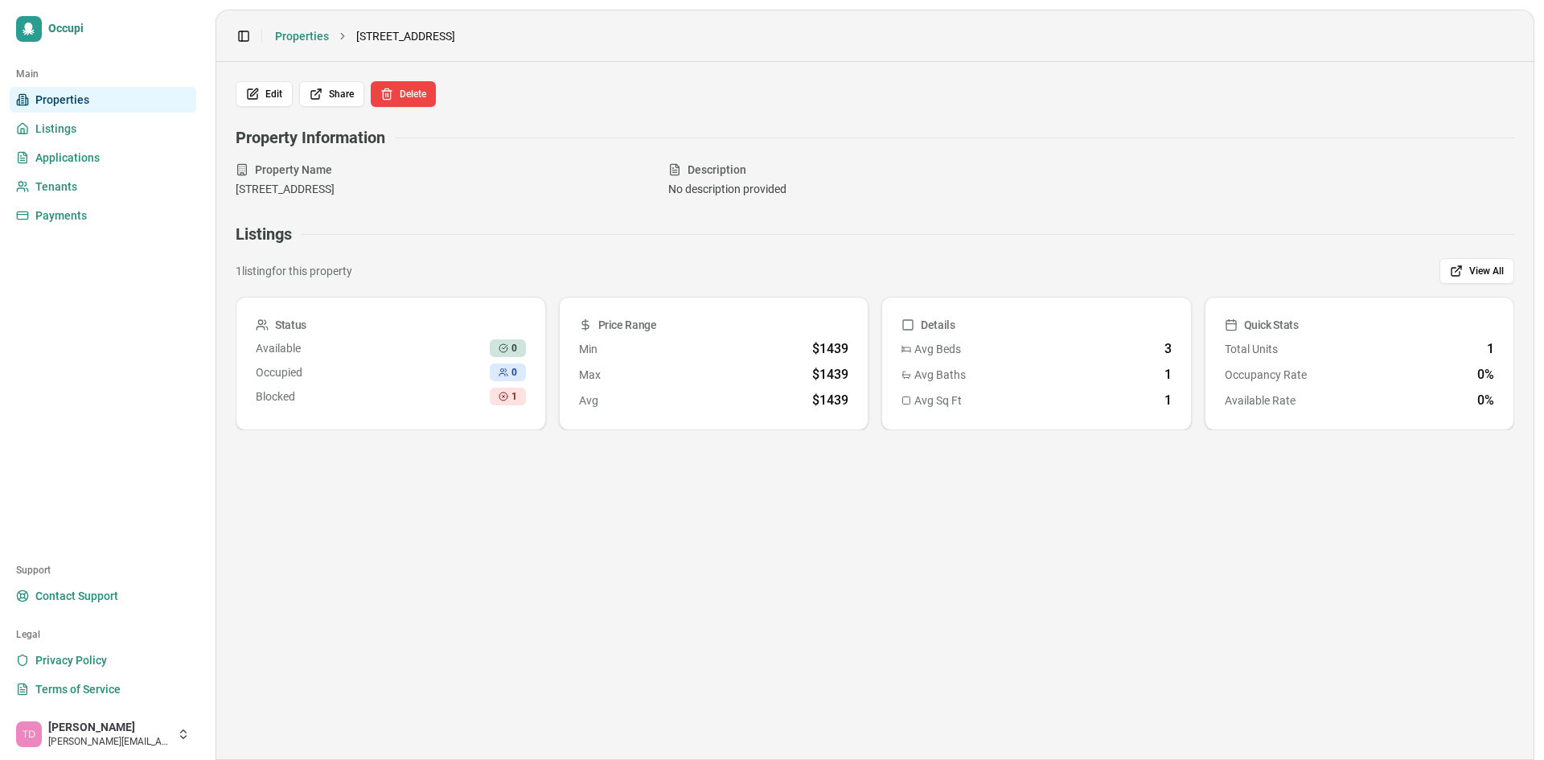
drag, startPoint x: 262, startPoint y: 93, endPoint x: 230, endPoint y: 169, distance: 82.9
click at [230, 169] on main "Edit Share Delete Property Information Property Name 2249 Pueblo Ave Descriptio…" at bounding box center [875, 410] width 1318 height 697
click at [277, 367] on span "Occupied" at bounding box center [279, 372] width 47 height 16
click at [101, 133] on link "Listings" at bounding box center [103, 129] width 187 height 26
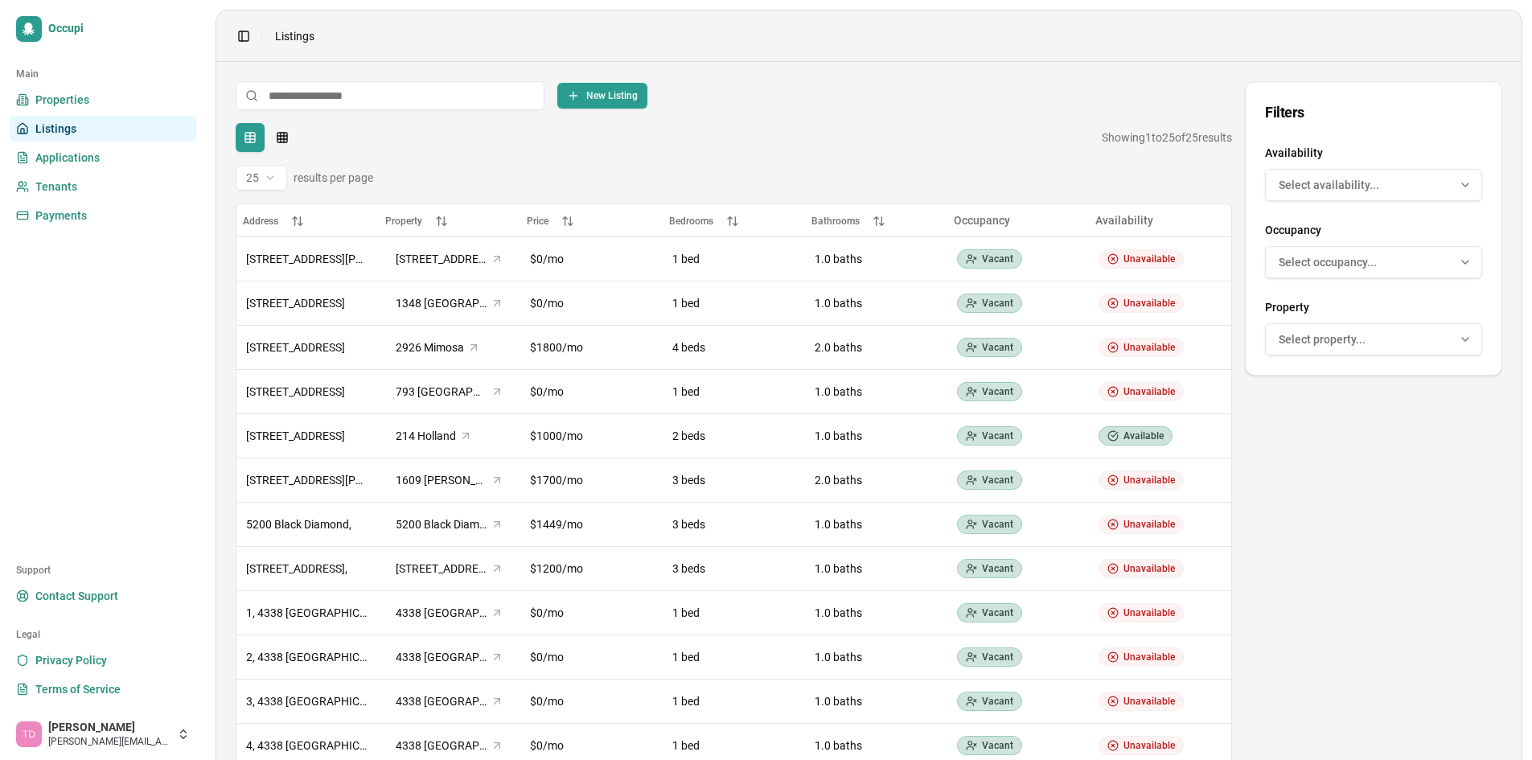
click at [1353, 267] on span "Select occupancy..." at bounding box center [1328, 262] width 98 height 16
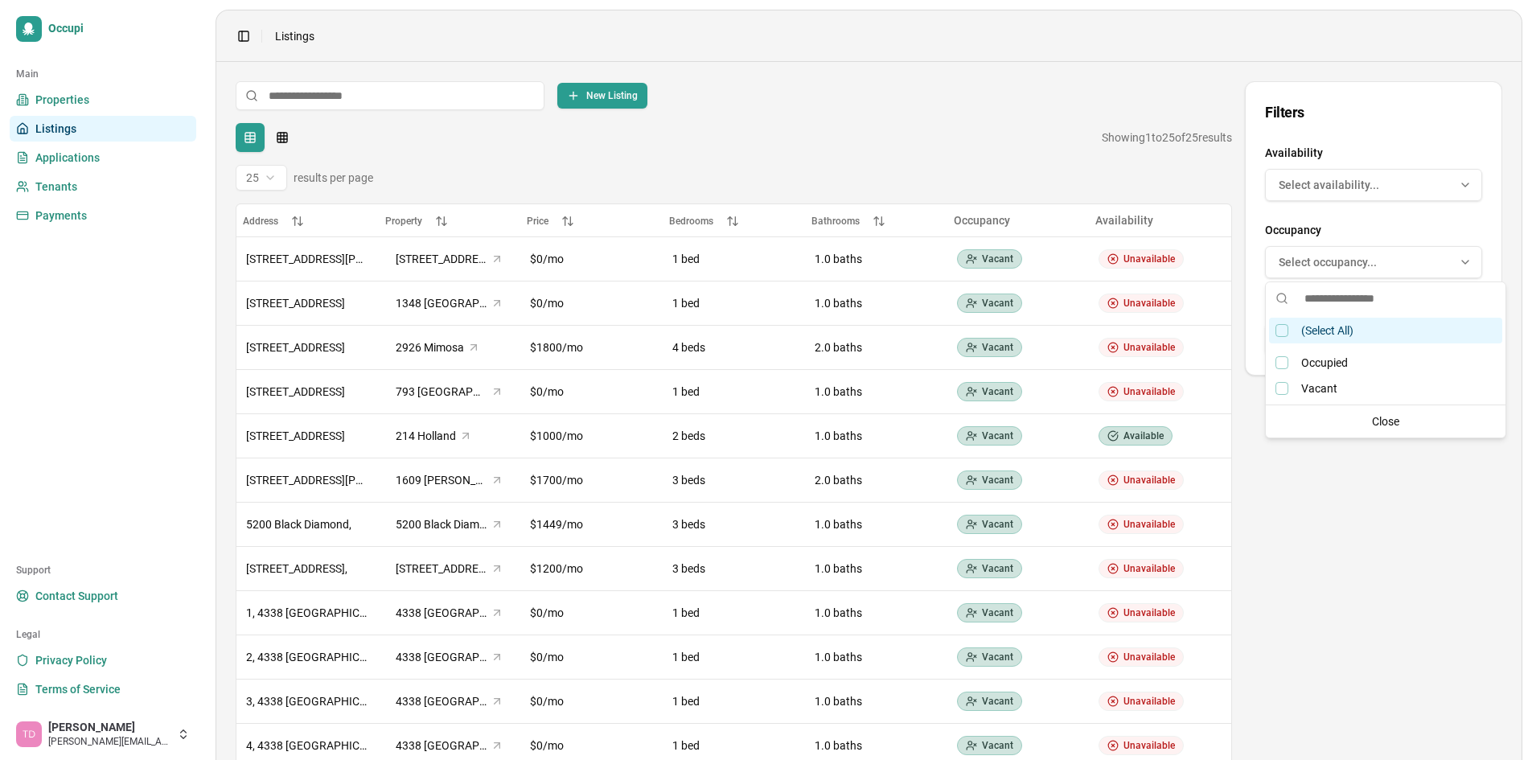
click at [1353, 267] on span "Select occupancy..." at bounding box center [1328, 262] width 98 height 16
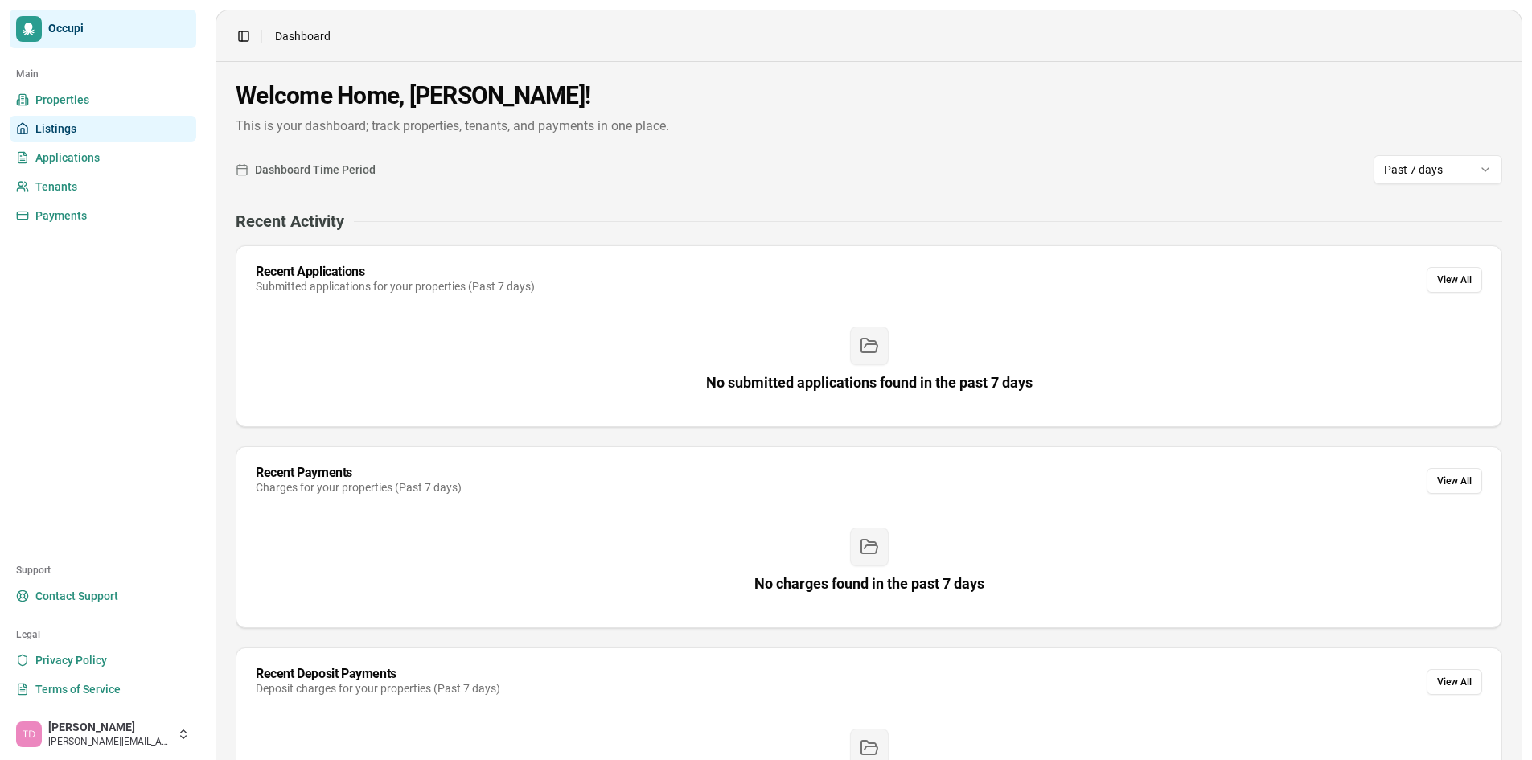
click at [119, 120] on link "Listings" at bounding box center [103, 129] width 187 height 26
